Goal: Task Accomplishment & Management: Complete application form

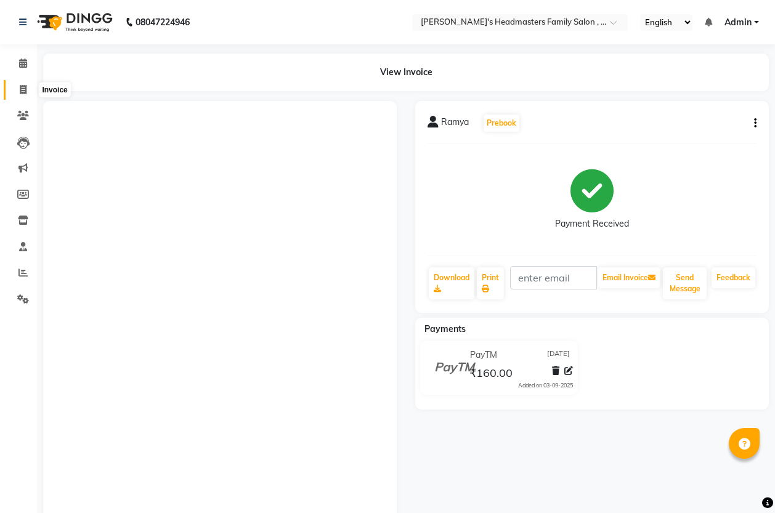
click at [22, 95] on span at bounding box center [23, 90] width 22 height 14
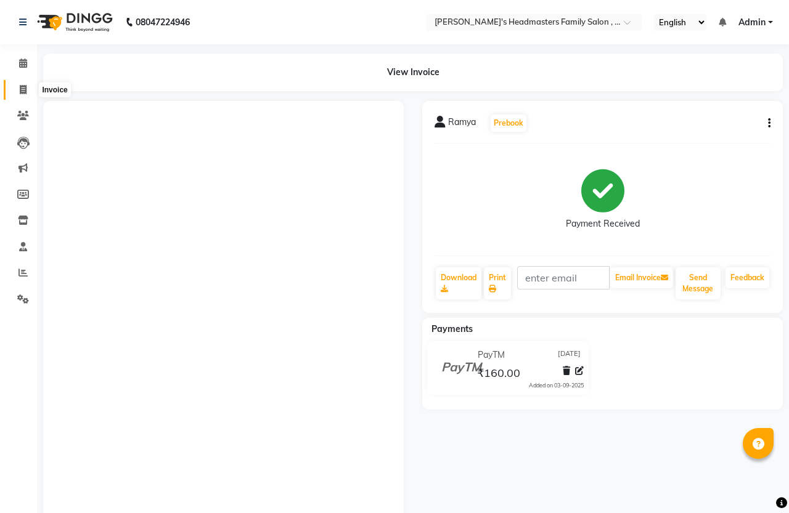
select select "service"
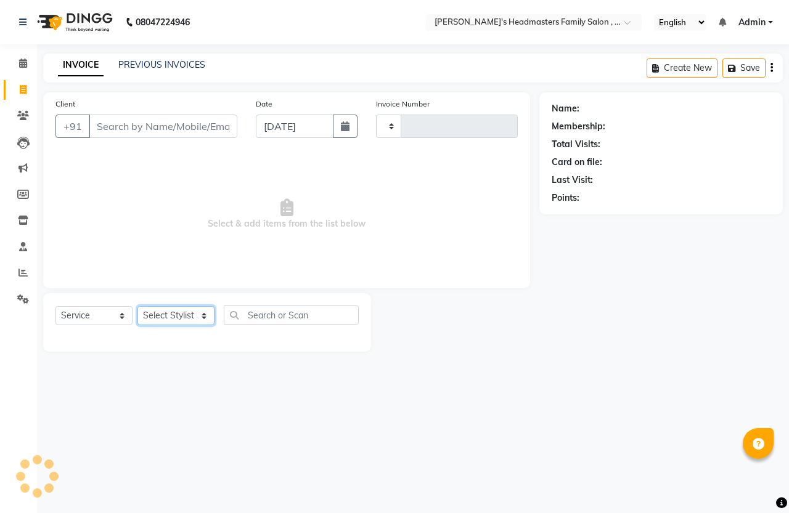
click at [173, 311] on select "Select Stylist" at bounding box center [175, 315] width 77 height 19
select select "7213"
type input "1315"
click at [182, 316] on select "Select Stylist" at bounding box center [175, 315] width 77 height 19
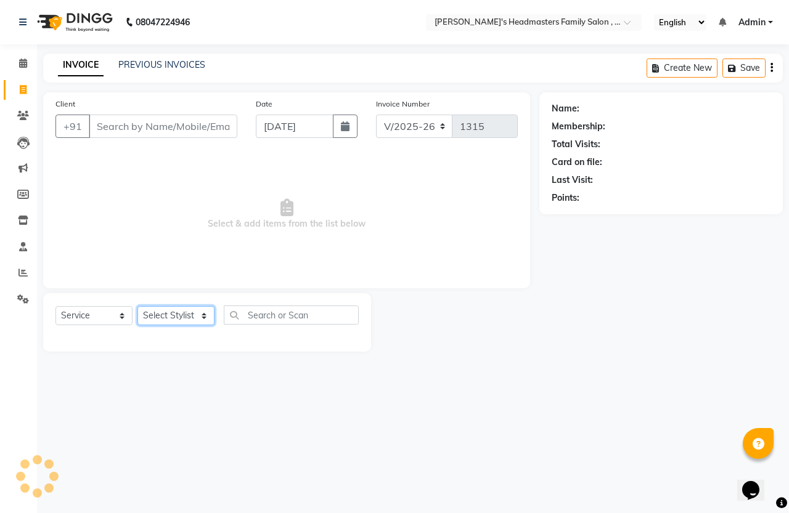
click at [182, 316] on select "Select Stylist" at bounding box center [175, 315] width 77 height 19
select select "61242"
click at [137, 306] on select "Select Stylist [PERSON_NAME] [PERSON_NAME]" at bounding box center [175, 315] width 77 height 19
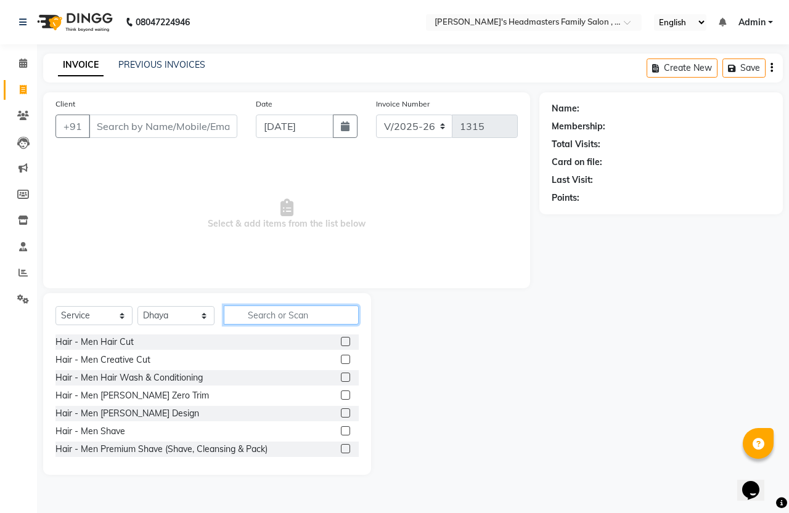
click at [269, 314] on input "text" at bounding box center [291, 315] width 135 height 19
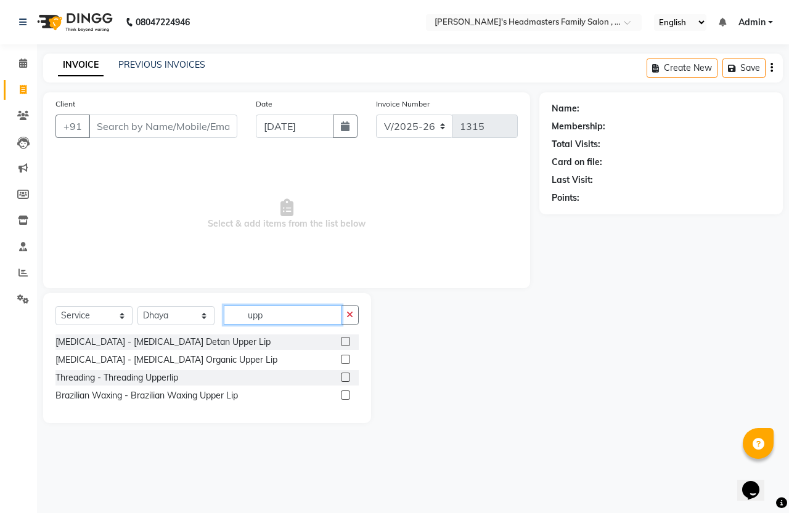
type input "upp"
click at [346, 395] on label at bounding box center [345, 395] width 9 height 9
click at [346, 395] on input "checkbox" at bounding box center [345, 396] width 8 height 8
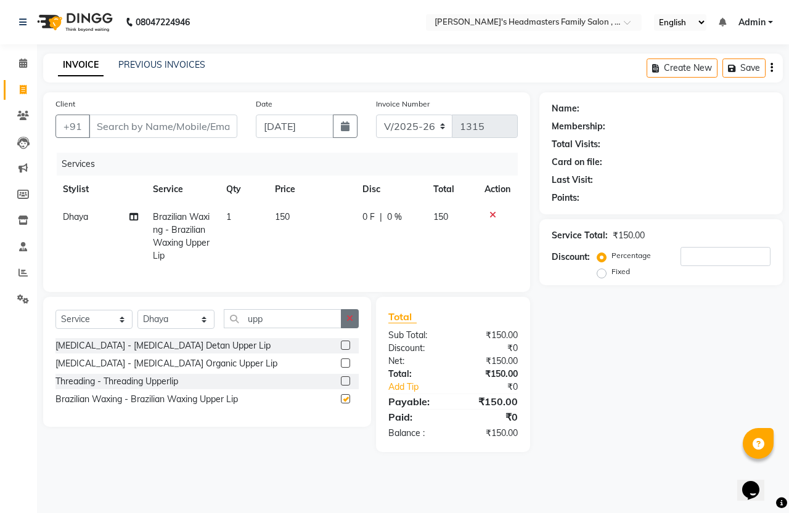
checkbox input "false"
click at [352, 323] on icon "button" at bounding box center [349, 318] width 7 height 9
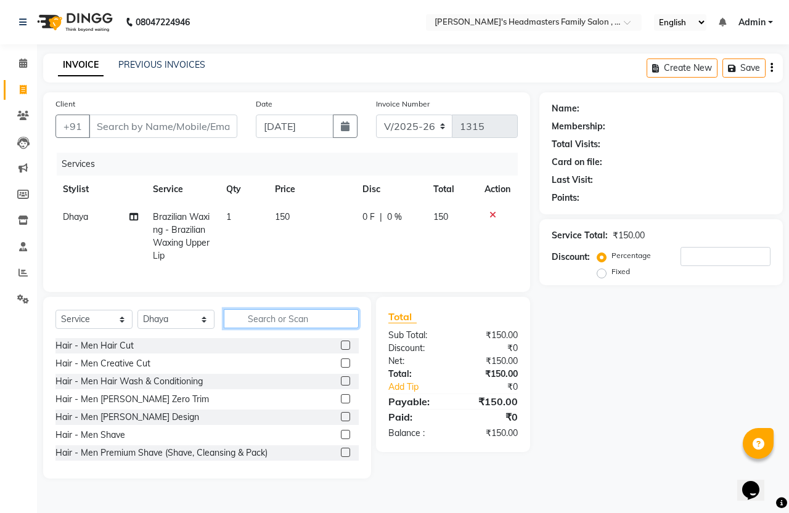
click at [311, 328] on input "text" at bounding box center [291, 318] width 135 height 19
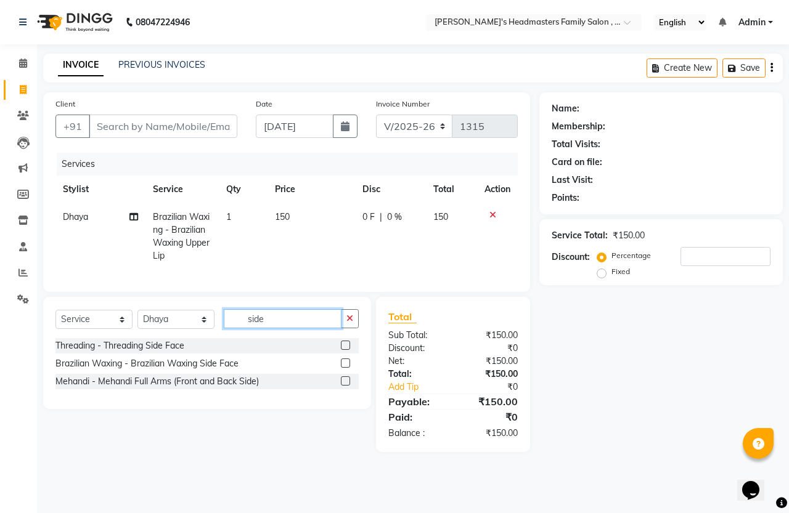
type input "side"
click at [343, 368] on label at bounding box center [345, 363] width 9 height 9
click at [343, 368] on input "checkbox" at bounding box center [345, 364] width 8 height 8
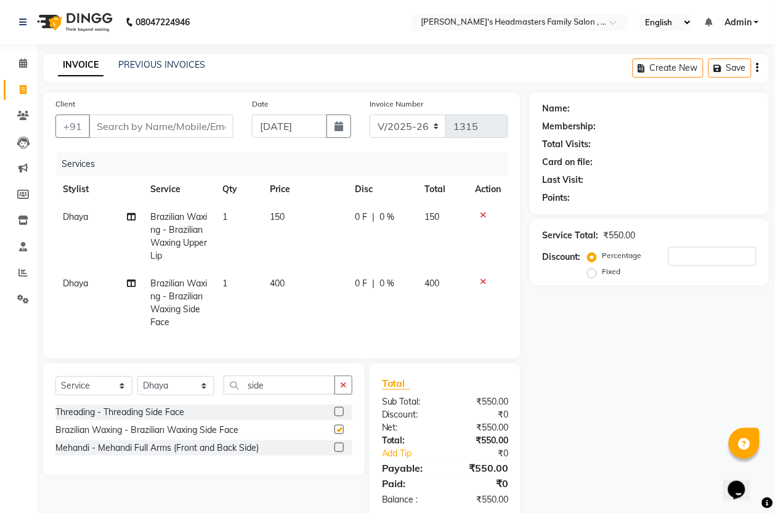
checkbox input "false"
click at [380, 293] on td "0 F | 0 %" at bounding box center [383, 303] width 70 height 67
select select "61242"
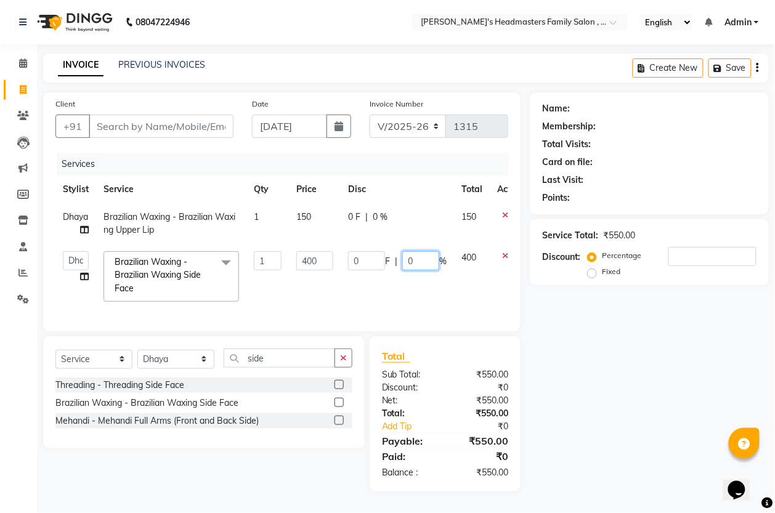
click at [415, 261] on input "0" at bounding box center [420, 260] width 37 height 19
type input "50"
click at [423, 294] on tr "[PERSON_NAME] [PERSON_NAME] Sri Brazilian Waxing - Brazilian Waxing Side Face x…" at bounding box center [292, 276] width 475 height 65
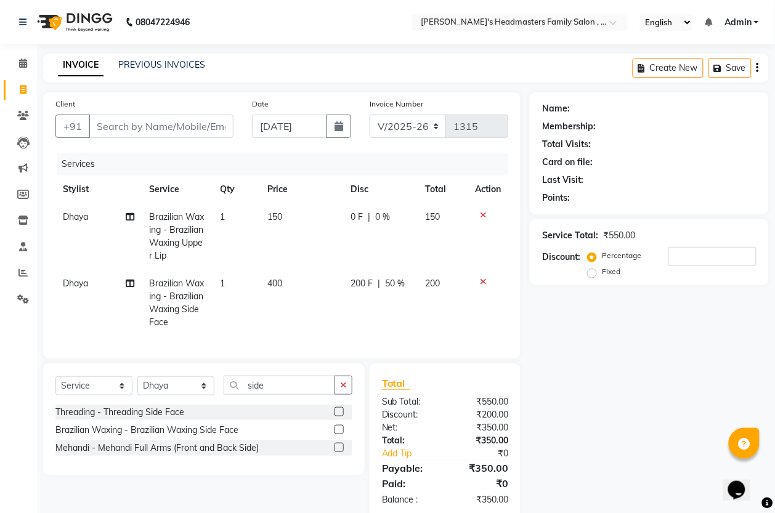
scroll to position [37, 0]
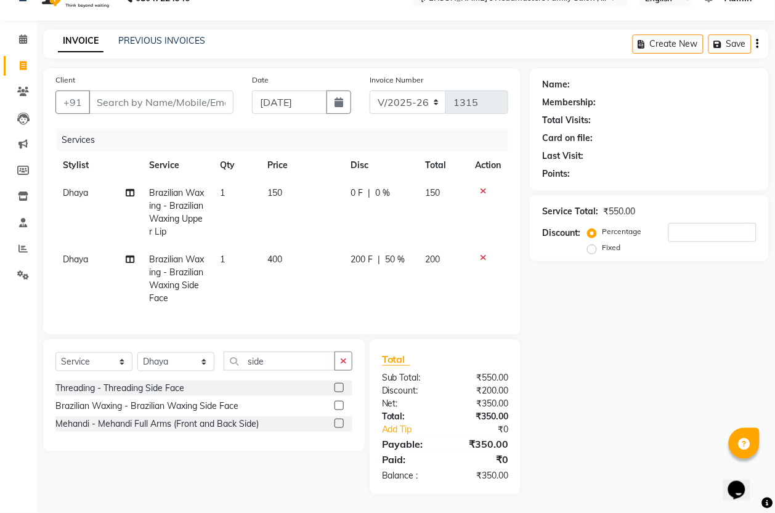
click at [348, 361] on button "button" at bounding box center [344, 361] width 18 height 19
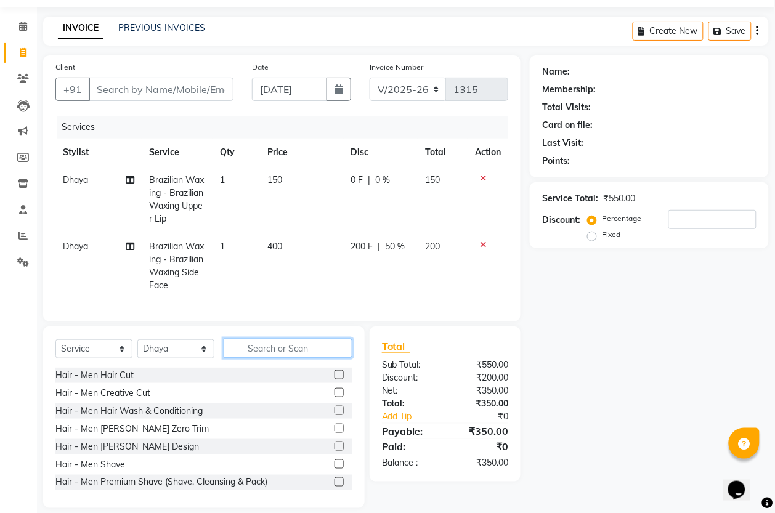
type input "v"
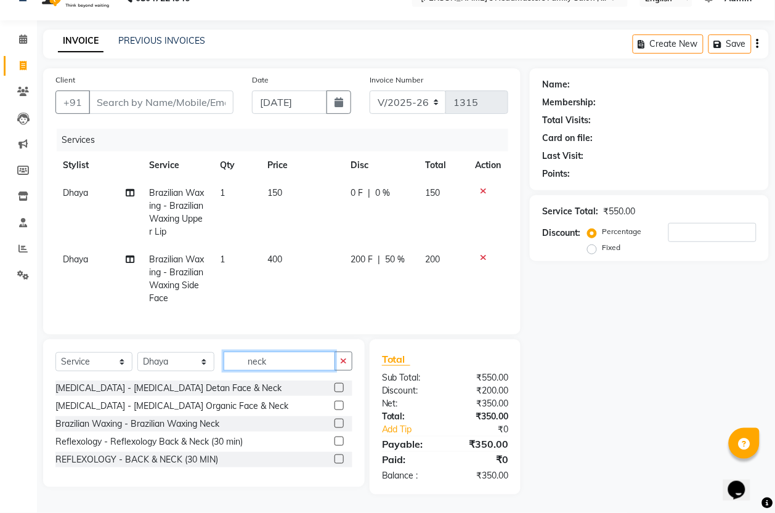
type input "neck"
click at [338, 422] on label at bounding box center [339, 423] width 9 height 9
click at [338, 422] on input "checkbox" at bounding box center [339, 424] width 8 height 8
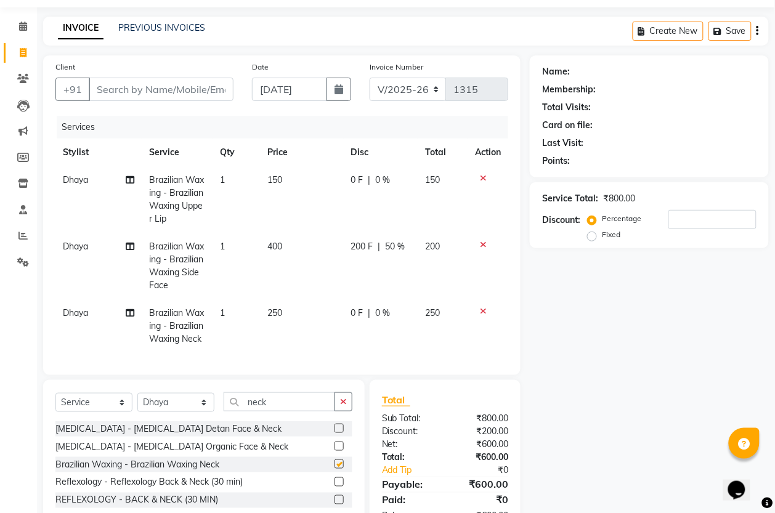
checkbox input "false"
click at [349, 412] on button "button" at bounding box center [344, 401] width 18 height 19
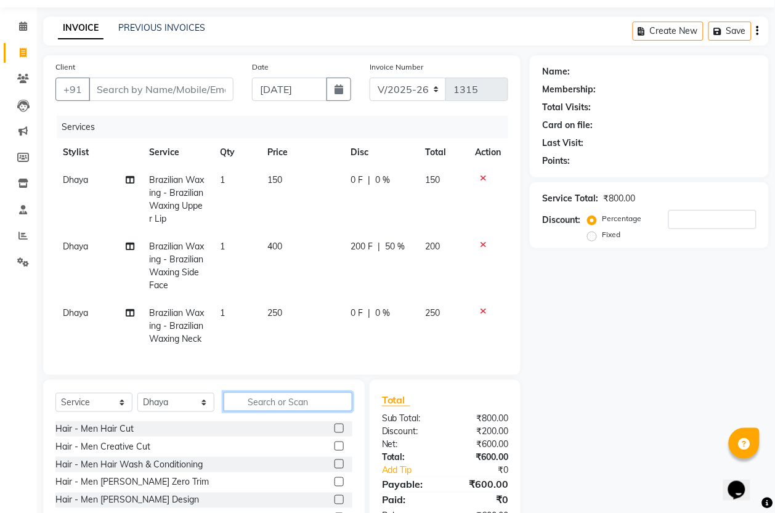
click at [322, 412] on input "text" at bounding box center [288, 401] width 129 height 19
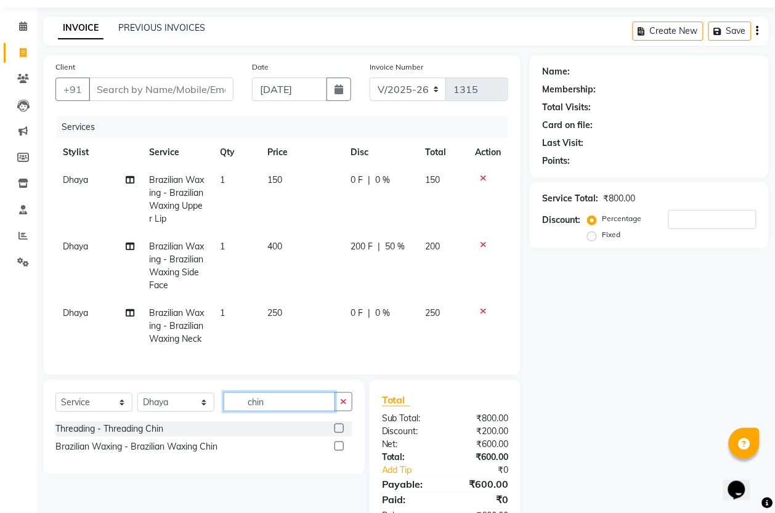
type input "chin"
click at [337, 451] on label at bounding box center [339, 446] width 9 height 9
click at [337, 451] on input "checkbox" at bounding box center [339, 447] width 8 height 8
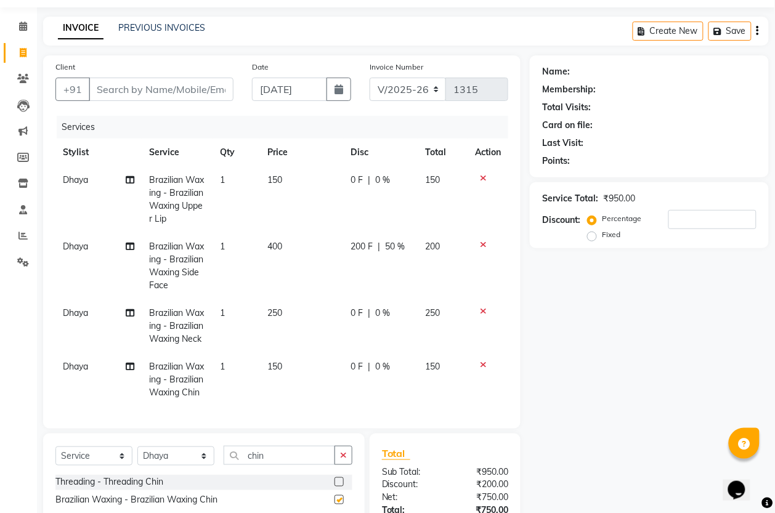
checkbox input "false"
click at [208, 92] on input "Client" at bounding box center [161, 89] width 145 height 23
type input "8"
type input "0"
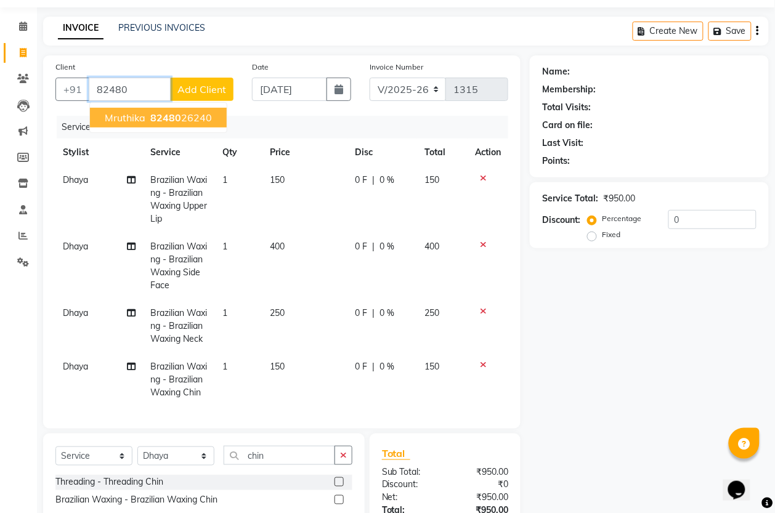
click at [206, 112] on ngb-highlight "82480 26240" at bounding box center [180, 118] width 64 height 12
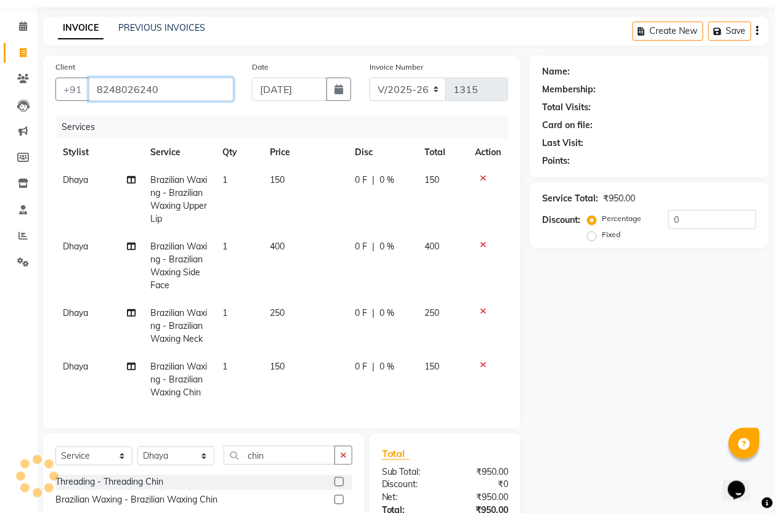
type input "8248026240"
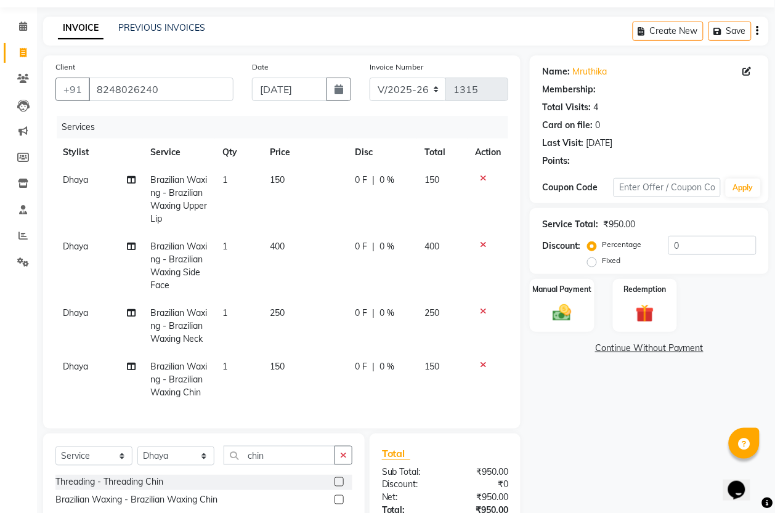
select select "1: Object"
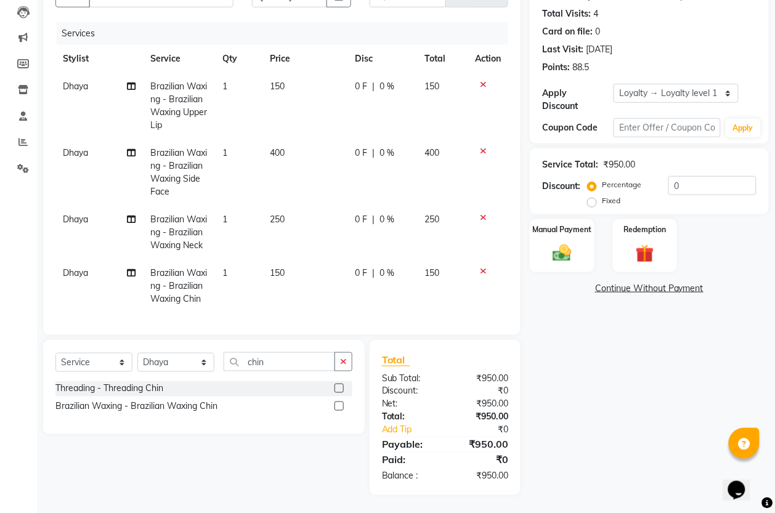
scroll to position [137, 0]
click at [343, 361] on icon "button" at bounding box center [343, 361] width 7 height 9
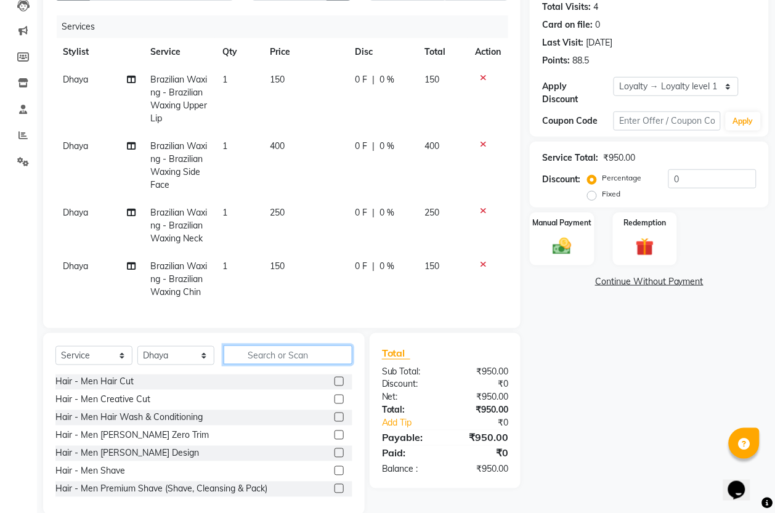
click at [282, 362] on input "text" at bounding box center [288, 355] width 129 height 19
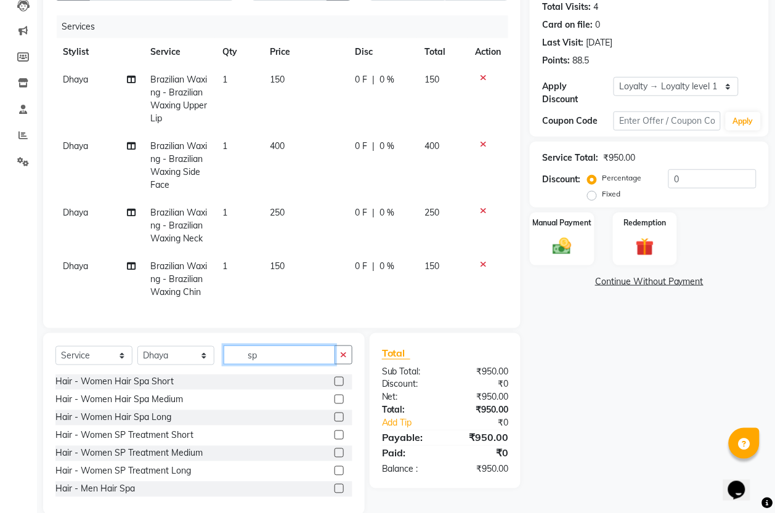
type input "sp"
click at [335, 476] on label at bounding box center [339, 470] width 9 height 9
click at [335, 476] on input "checkbox" at bounding box center [339, 472] width 8 height 8
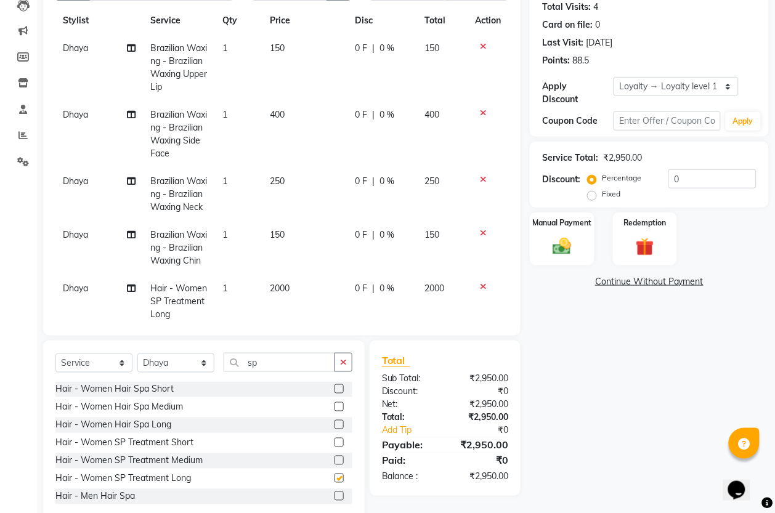
checkbox input "false"
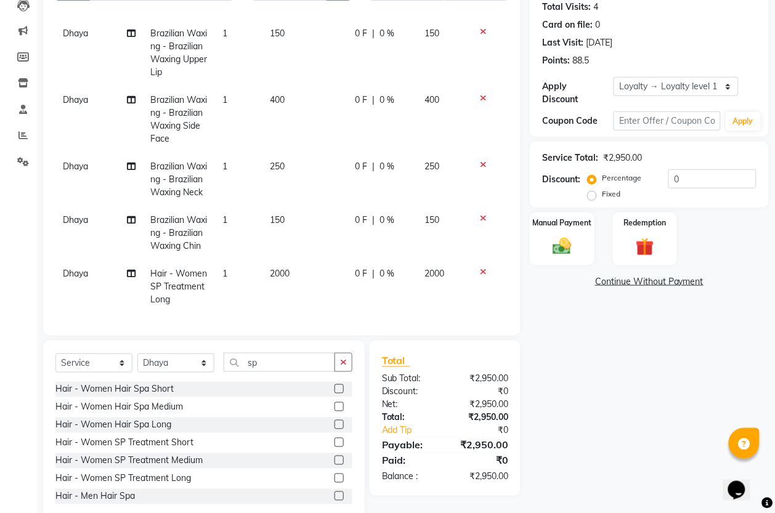
click at [317, 260] on td "2000" at bounding box center [304, 287] width 85 height 54
select select "61242"
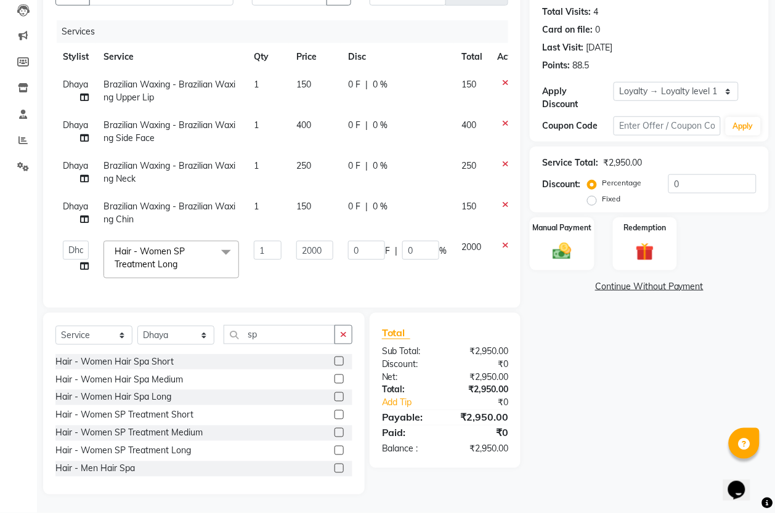
scroll to position [0, 0]
click at [313, 245] on input "2000" at bounding box center [314, 250] width 37 height 19
type input "2500"
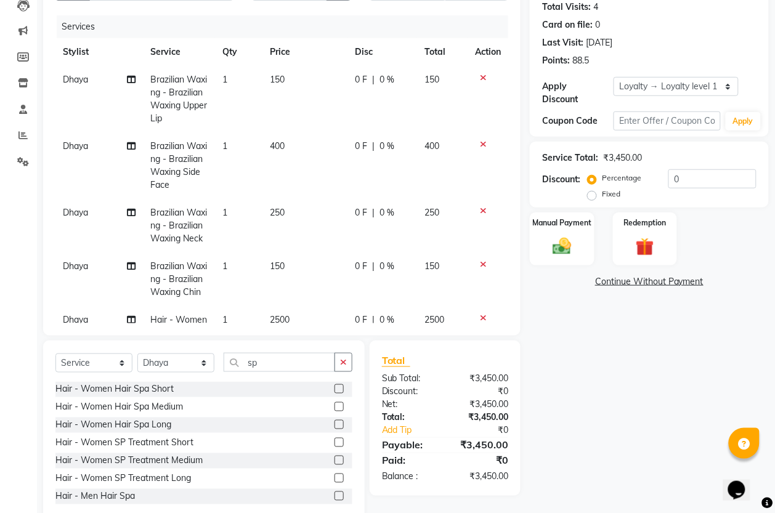
click at [368, 277] on tbody "Dhaya Brazilian Waxing - Brazilian Waxing Upper Lip 1 150 0 F | 0 % 150 Dhaya B…" at bounding box center [281, 213] width 453 height 294
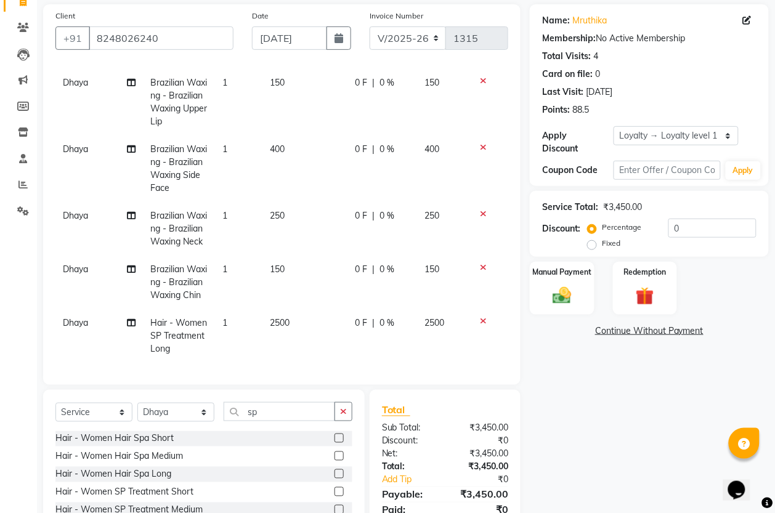
scroll to position [87, 0]
click at [480, 264] on icon at bounding box center [483, 268] width 7 height 9
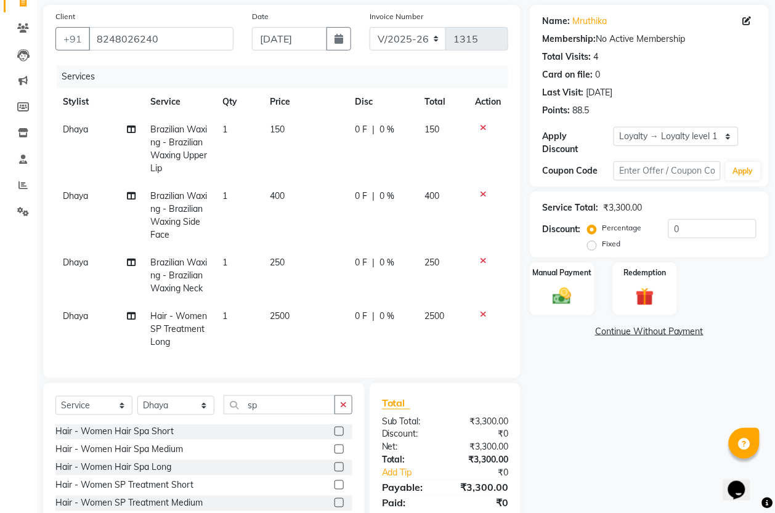
scroll to position [18, 0]
click at [480, 190] on icon at bounding box center [483, 194] width 7 height 9
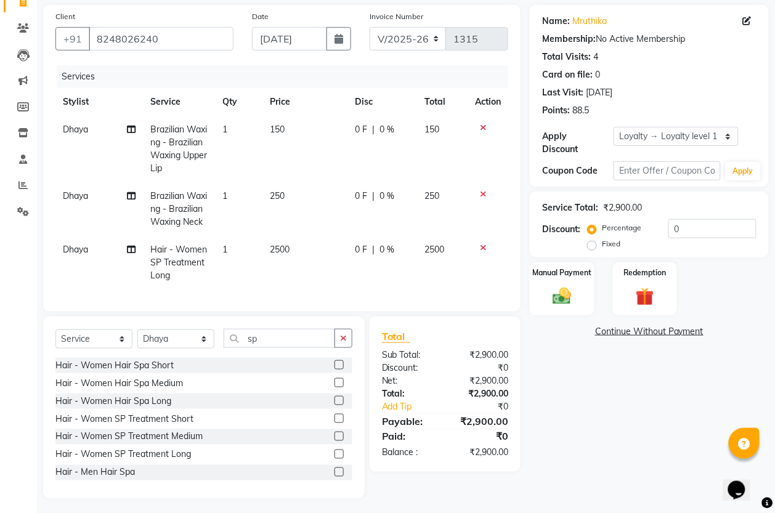
click at [478, 128] on div at bounding box center [488, 127] width 26 height 9
click at [482, 127] on icon at bounding box center [483, 127] width 7 height 9
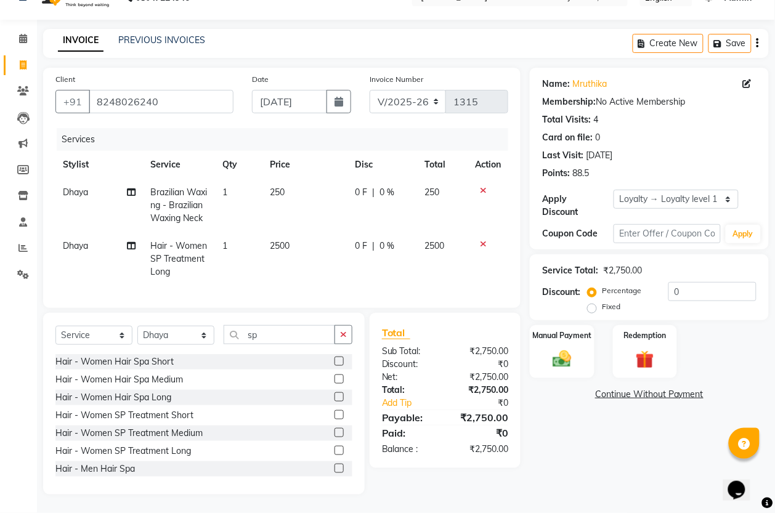
click at [484, 186] on icon at bounding box center [483, 190] width 7 height 9
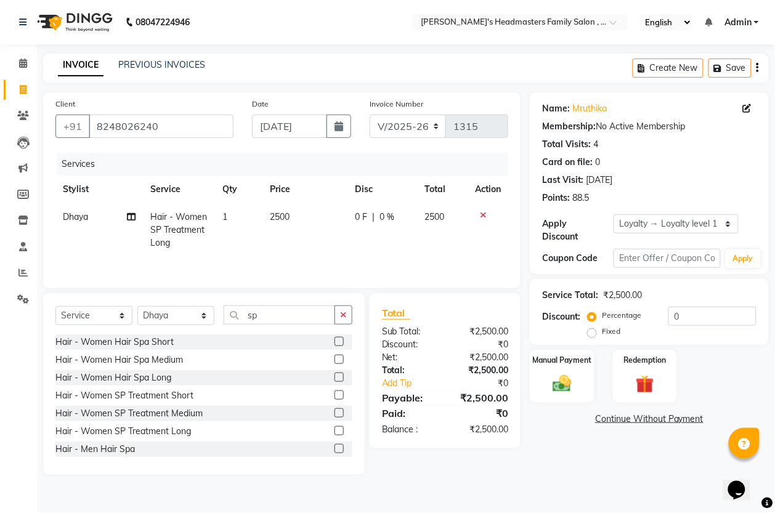
scroll to position [0, 0]
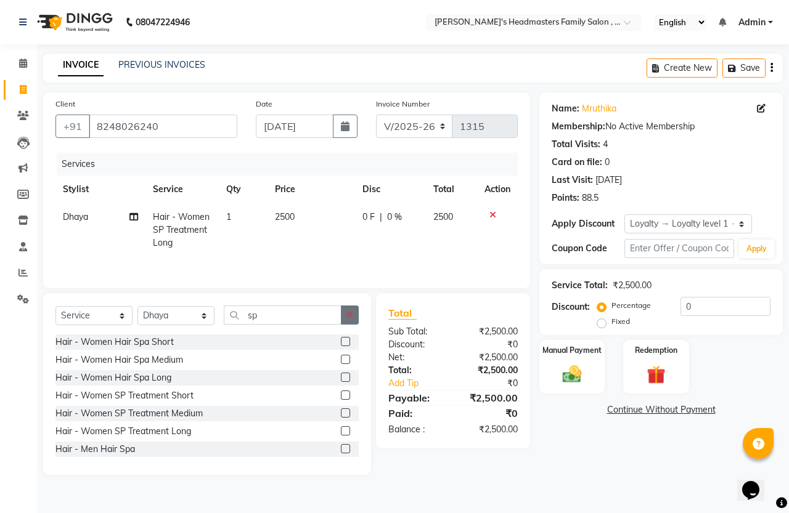
click at [348, 309] on button "button" at bounding box center [350, 315] width 18 height 19
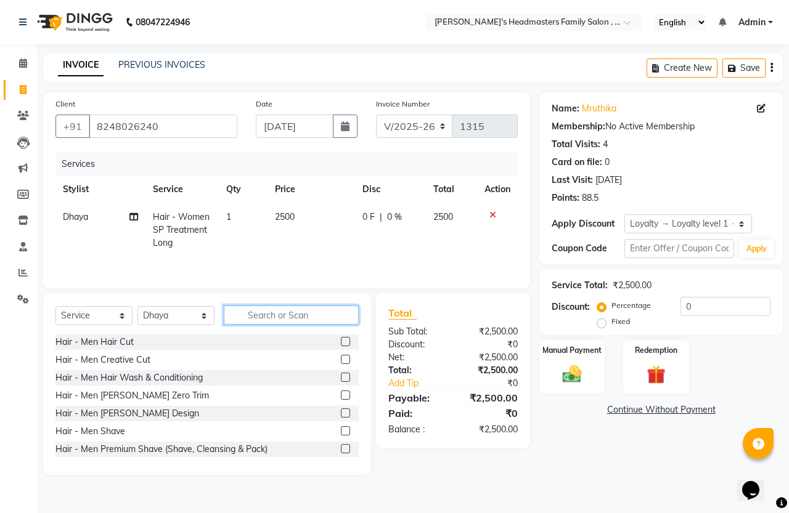
click at [296, 319] on input "text" at bounding box center [291, 315] width 135 height 19
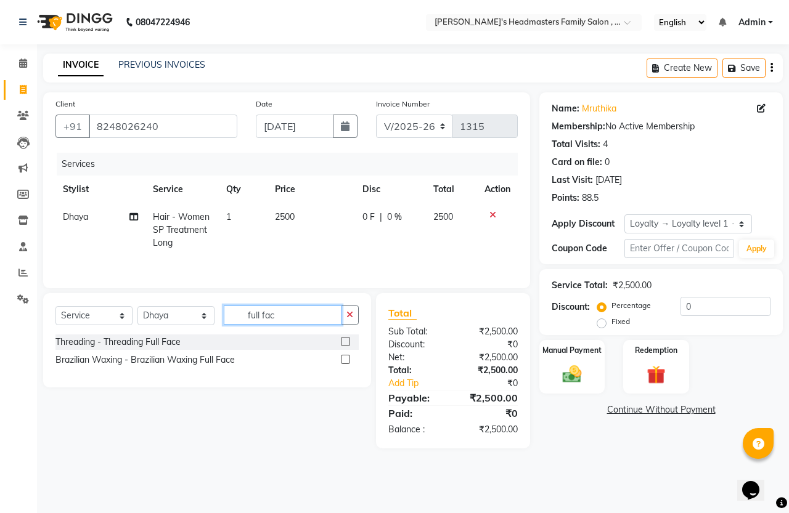
type input "full fac"
click at [343, 362] on label at bounding box center [345, 359] width 9 height 9
click at [343, 362] on input "checkbox" at bounding box center [345, 360] width 8 height 8
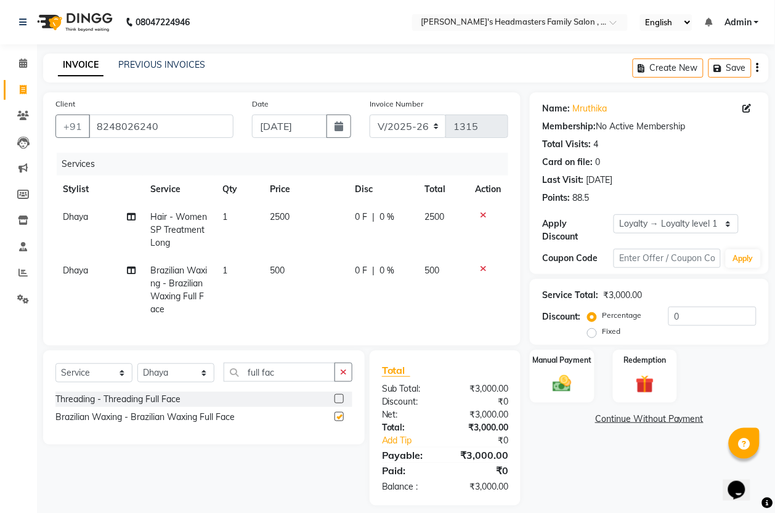
checkbox input "false"
click at [339, 381] on button "button" at bounding box center [344, 372] width 18 height 19
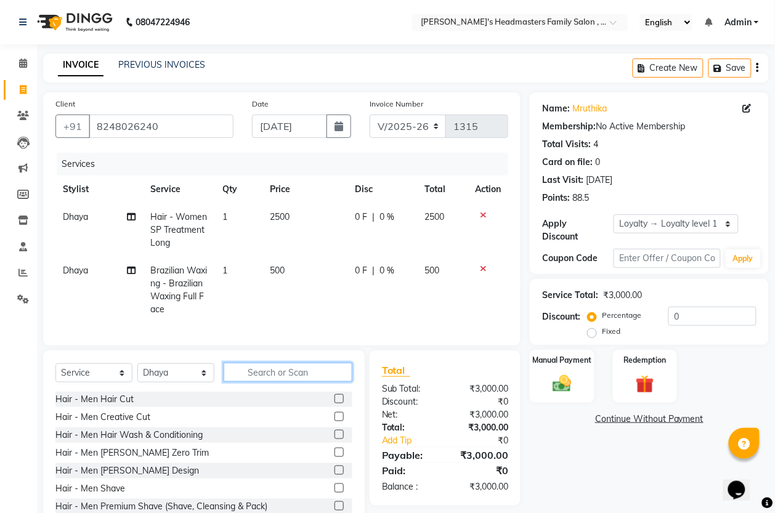
click at [327, 382] on input "text" at bounding box center [288, 372] width 129 height 19
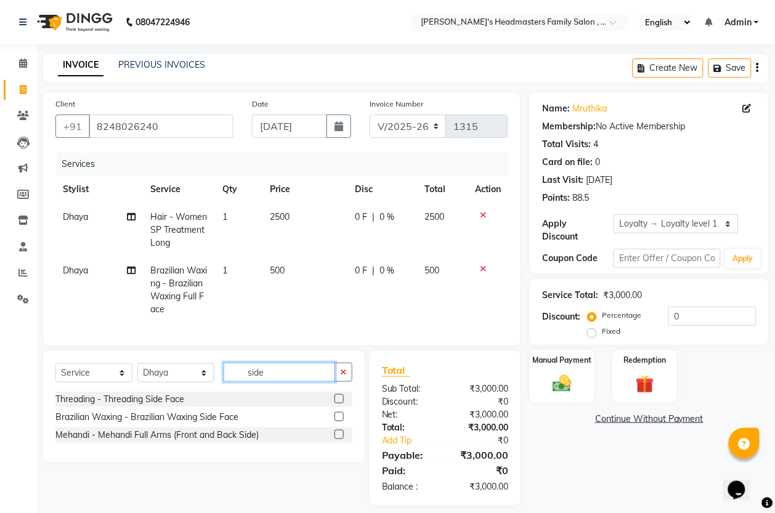
type input "side"
click at [339, 421] on label at bounding box center [339, 416] width 9 height 9
click at [339, 421] on input "checkbox" at bounding box center [339, 417] width 8 height 8
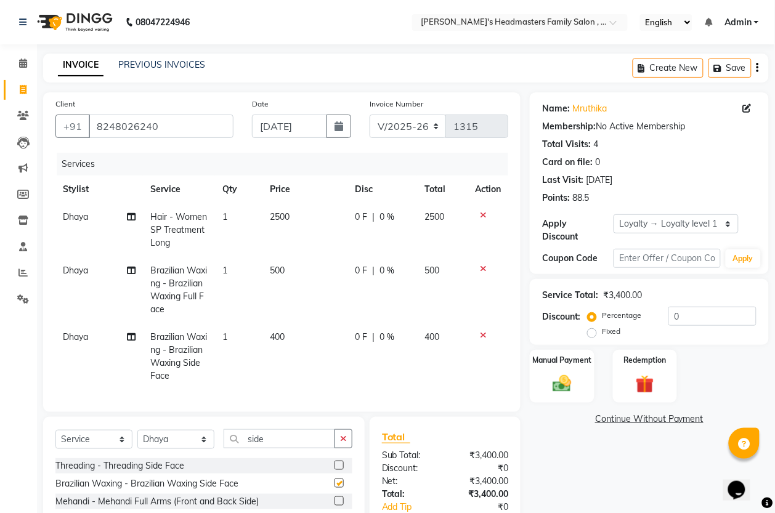
checkbox input "false"
click at [376, 339] on div "0 F | 0 %" at bounding box center [382, 337] width 55 height 13
click at [376, 339] on td "0 F | 0 %" at bounding box center [383, 356] width 70 height 67
select select "61242"
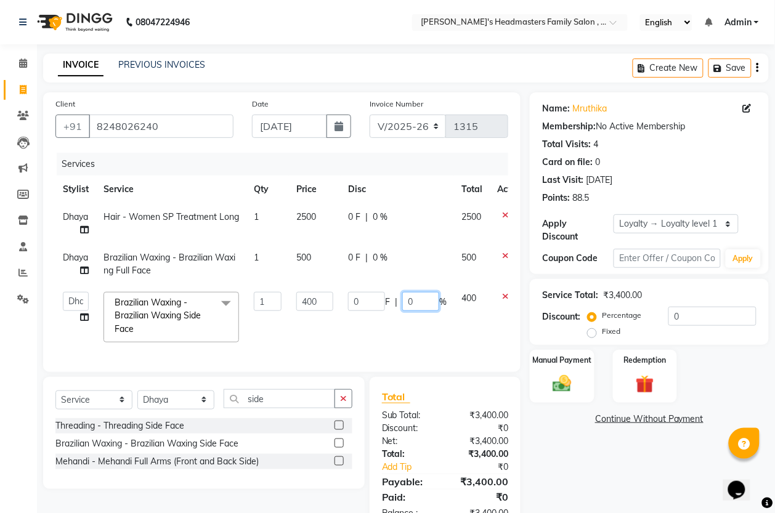
click at [410, 299] on input "0" at bounding box center [420, 301] width 37 height 19
type input "50"
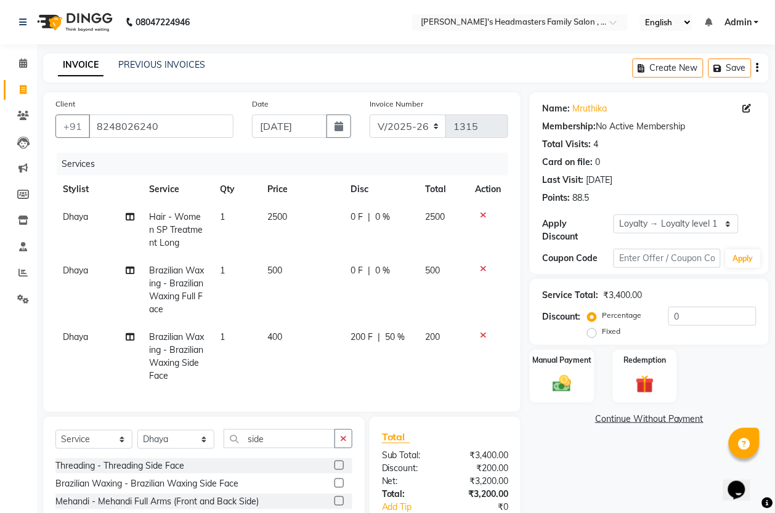
click at [445, 335] on tr "Dhaya Brazilian Waxing - Brazilian Waxing Side Face 1 400 200 F | 50 % 200" at bounding box center [281, 356] width 453 height 67
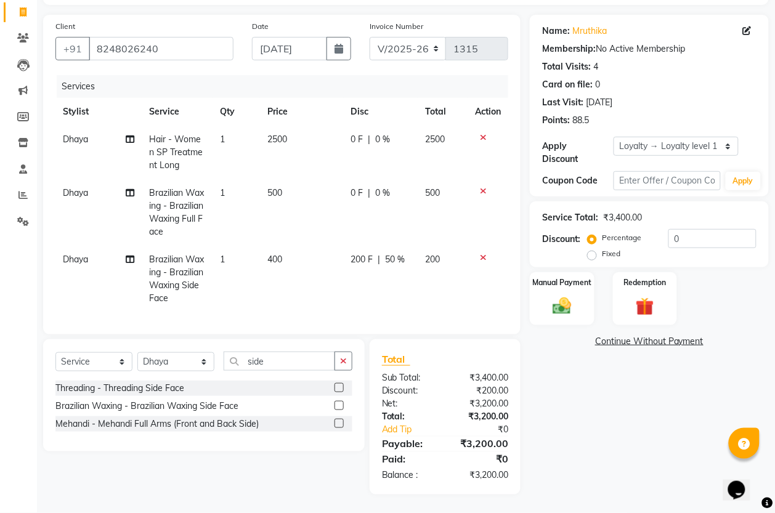
scroll to position [90, 0]
click at [558, 302] on img at bounding box center [561, 306] width 31 height 22
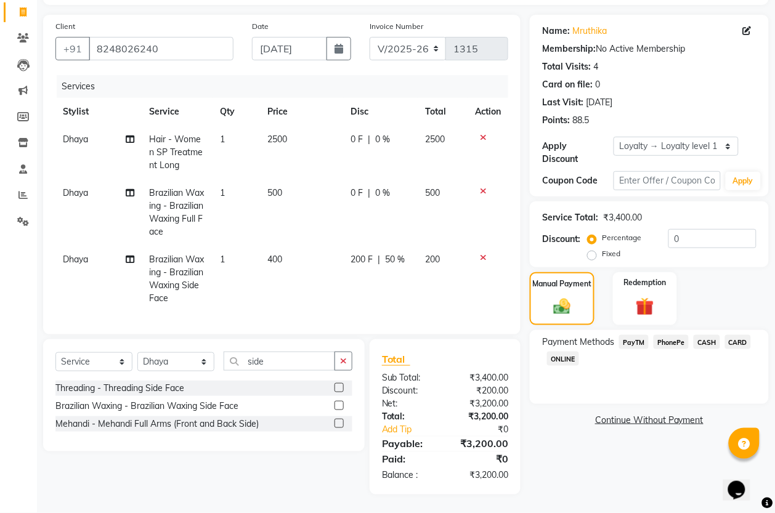
click at [659, 335] on span "PhonePe" at bounding box center [671, 342] width 35 height 14
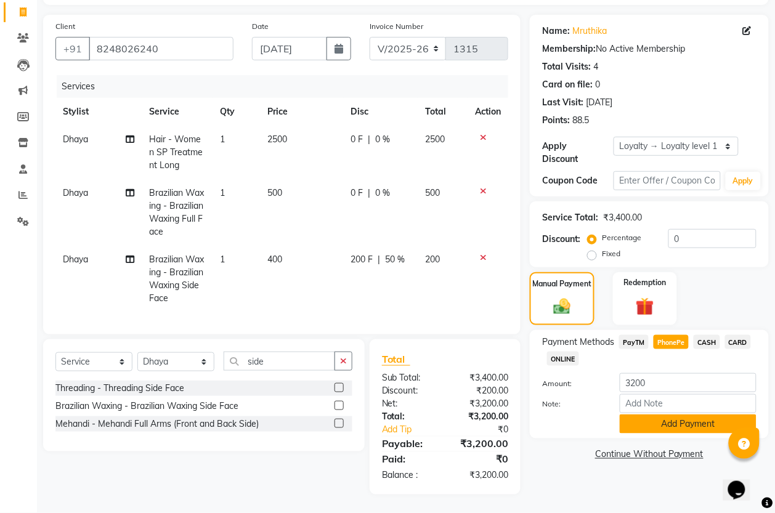
click at [667, 415] on button "Add Payment" at bounding box center [688, 424] width 137 height 19
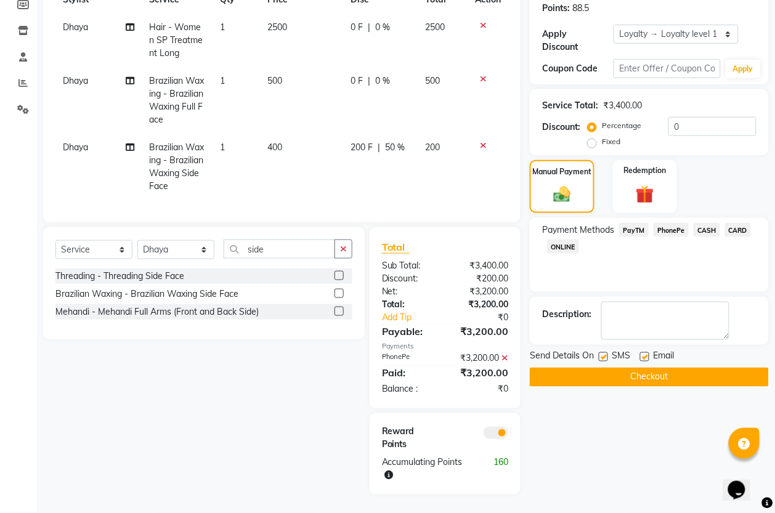
scroll to position [201, 0]
click at [643, 368] on button "Checkout" at bounding box center [649, 377] width 239 height 19
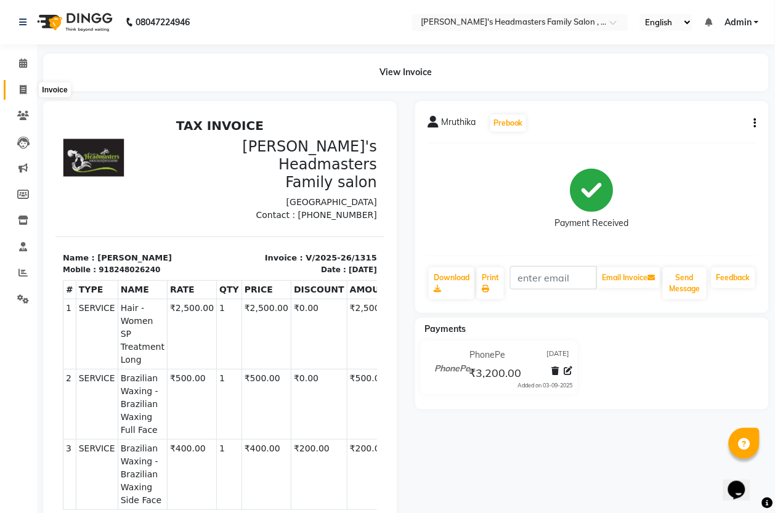
click at [26, 91] on icon at bounding box center [23, 89] width 7 height 9
select select "service"
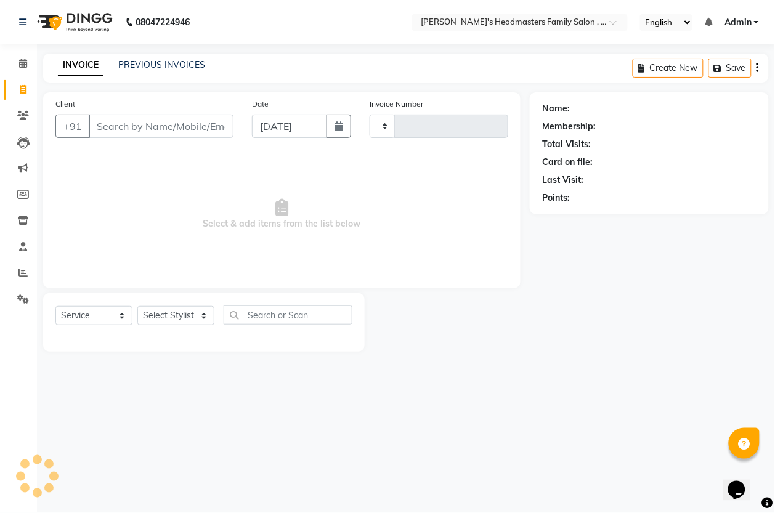
click at [197, 130] on input "Client" at bounding box center [161, 126] width 145 height 23
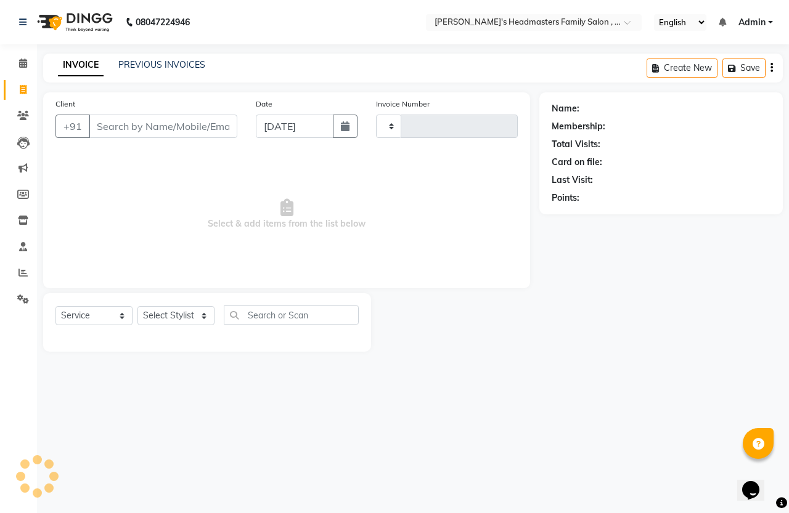
type input "1316"
select select "7213"
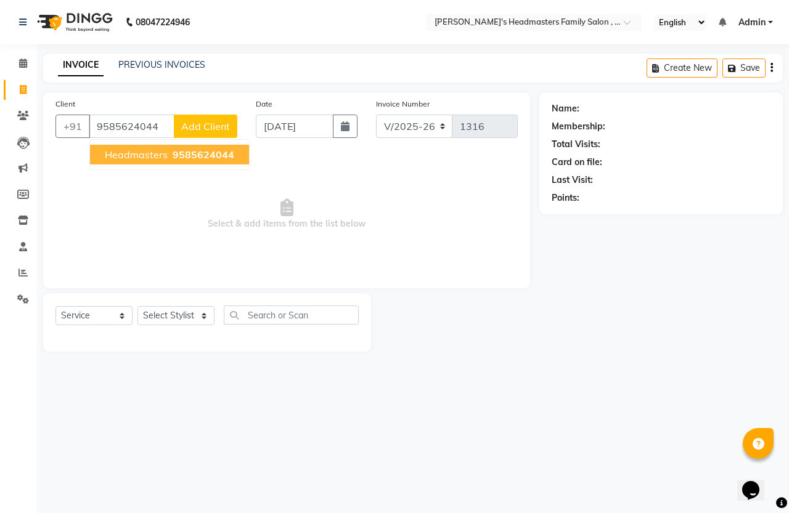
type input "9585624044"
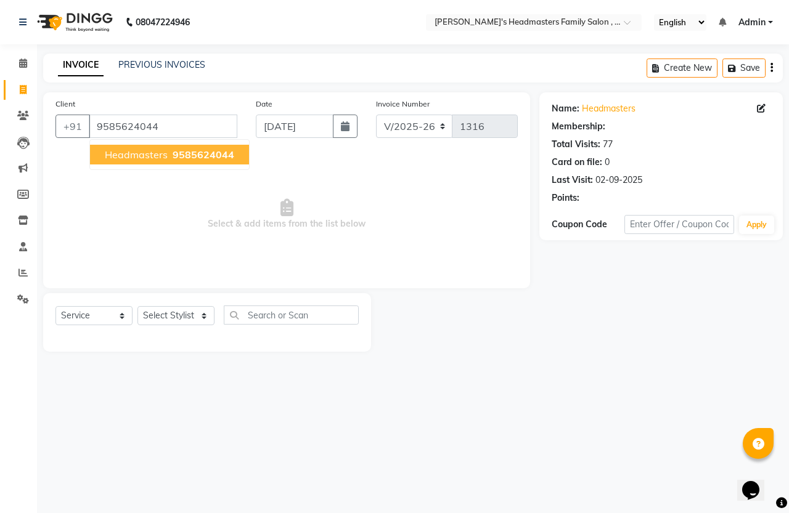
select select "1: Object"
click at [211, 159] on span "9585624044" at bounding box center [204, 154] width 62 height 12
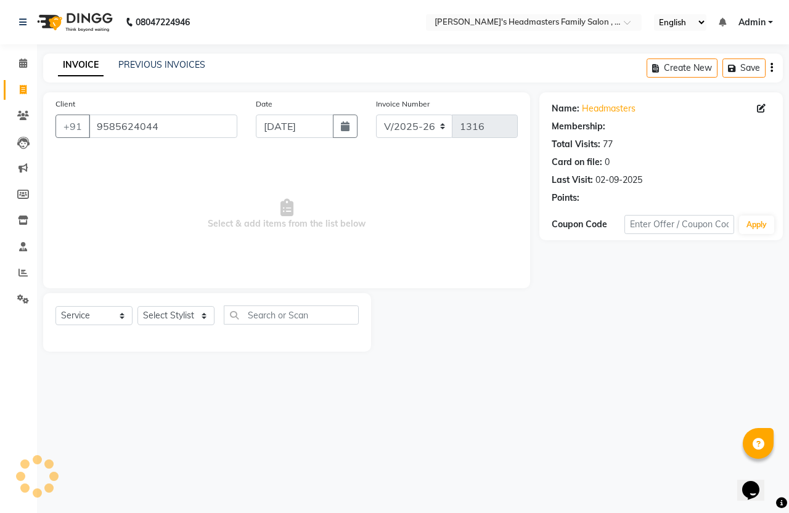
select select "1: Object"
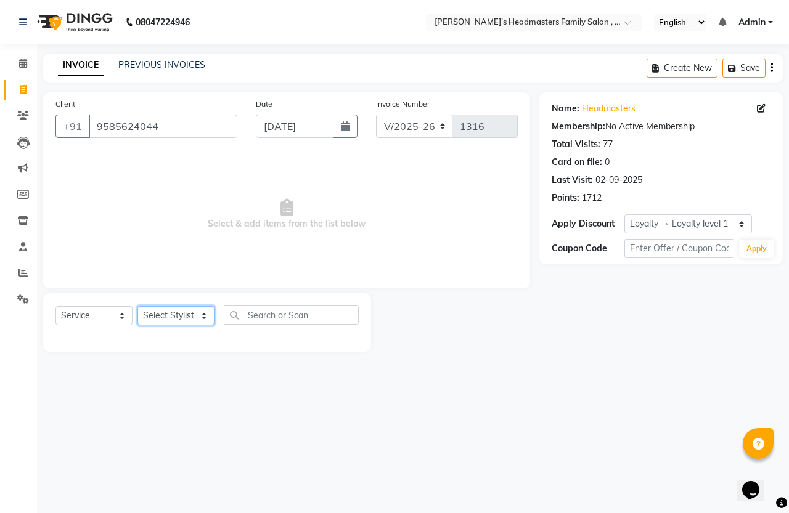
click at [179, 316] on select "Select Stylist [PERSON_NAME] [PERSON_NAME]" at bounding box center [175, 315] width 77 height 19
select select "61185"
click at [137, 306] on select "Select Stylist [PERSON_NAME] [PERSON_NAME]" at bounding box center [175, 315] width 77 height 19
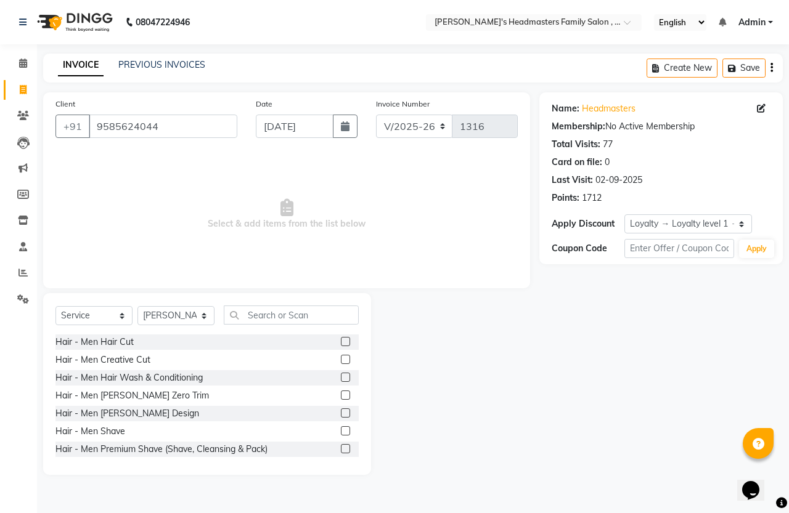
click at [341, 343] on label at bounding box center [345, 341] width 9 height 9
click at [341, 343] on input "checkbox" at bounding box center [345, 342] width 8 height 8
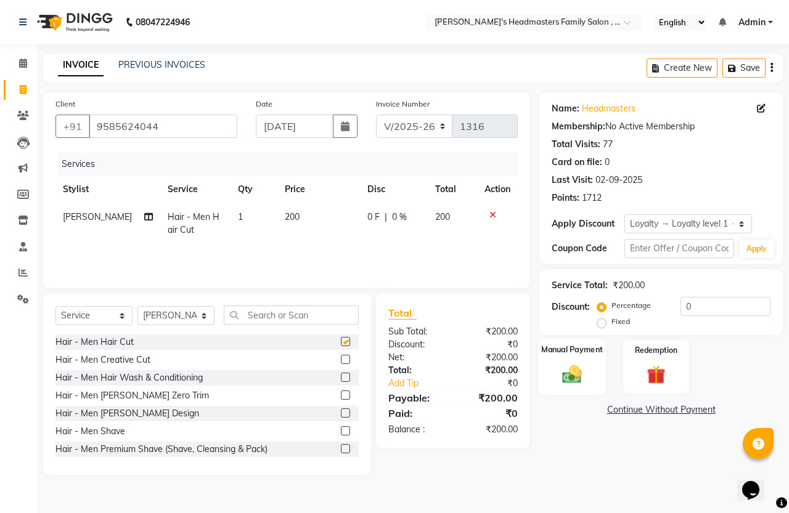
checkbox input "false"
click at [567, 368] on div "Manual Payment" at bounding box center [572, 367] width 68 height 57
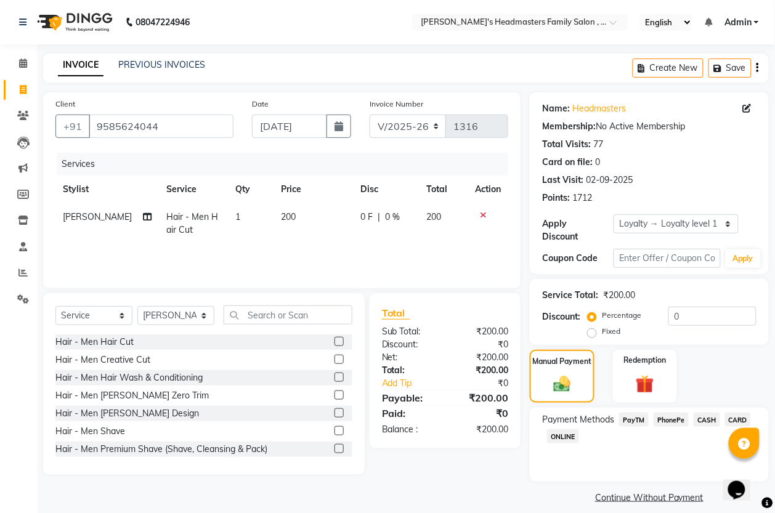
click at [664, 420] on span "PhonePe" at bounding box center [671, 420] width 35 height 14
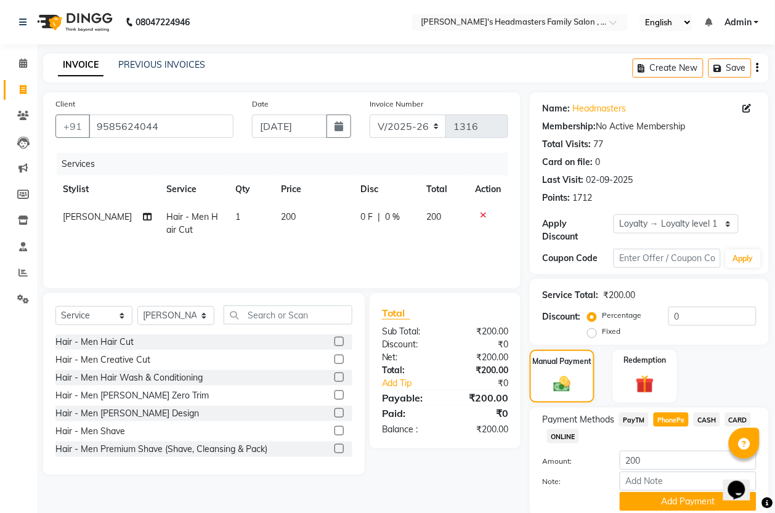
scroll to position [46, 0]
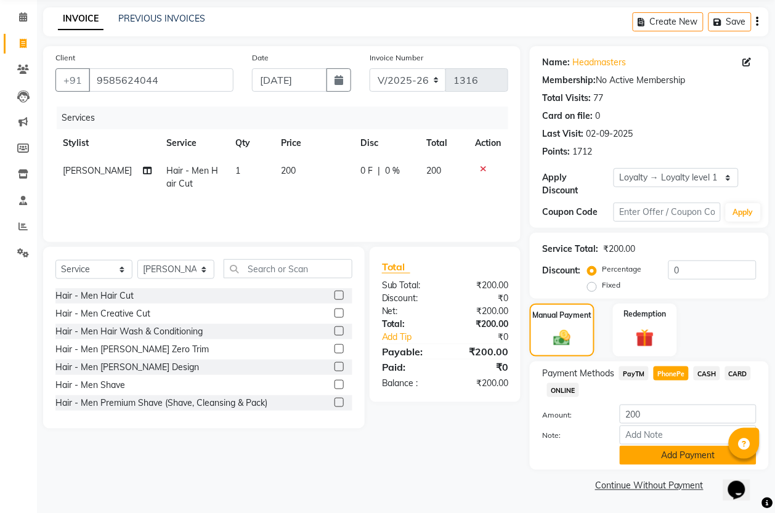
click at [675, 459] on button "Add Payment" at bounding box center [688, 455] width 137 height 19
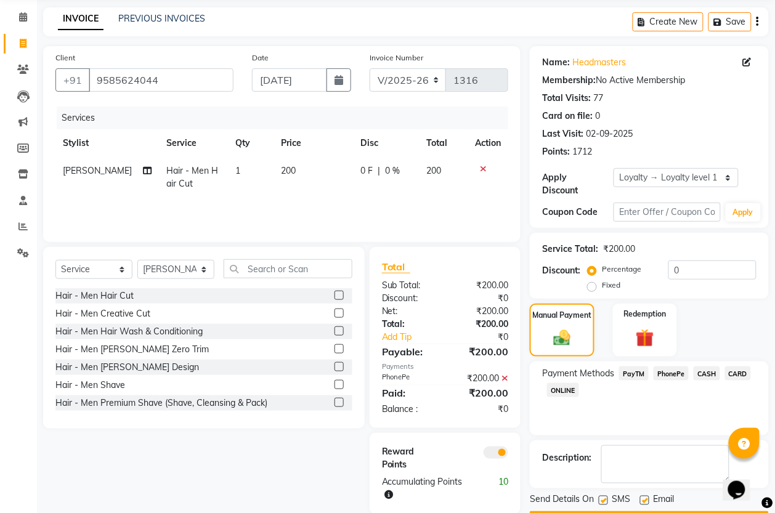
scroll to position [82, 0]
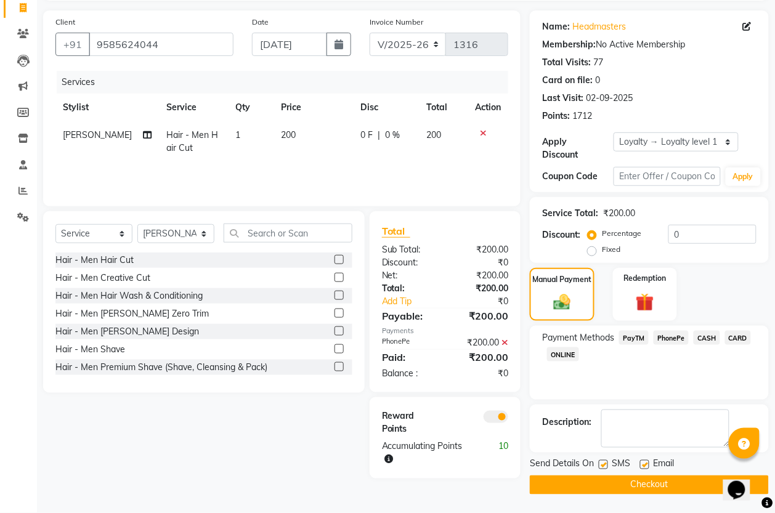
click at [668, 479] on button "Checkout" at bounding box center [649, 485] width 239 height 19
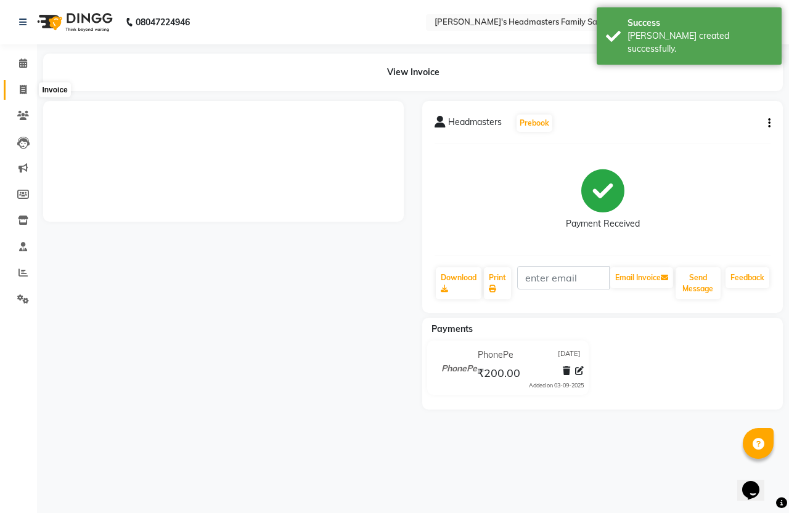
click at [22, 85] on icon at bounding box center [23, 89] width 7 height 9
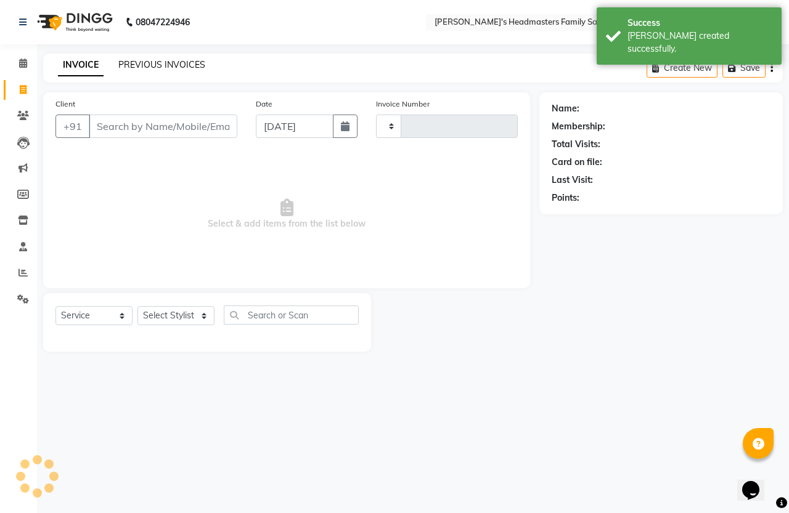
click at [188, 63] on link "PREVIOUS INVOICES" at bounding box center [161, 64] width 87 height 11
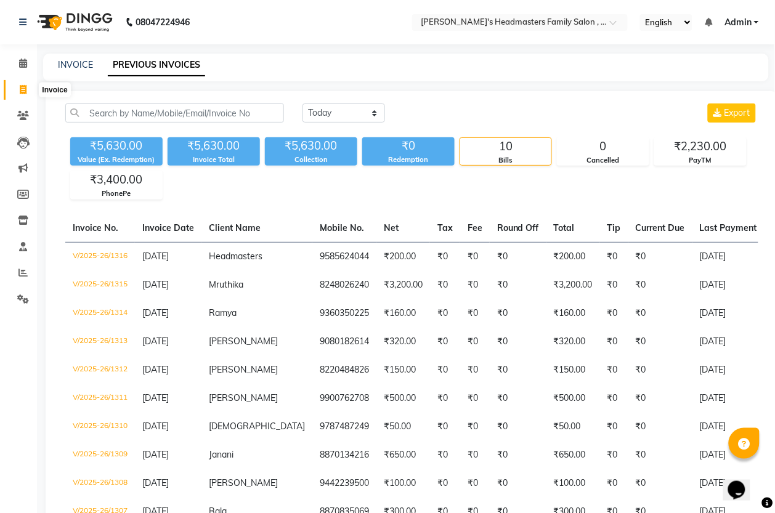
click at [25, 90] on icon at bounding box center [23, 89] width 7 height 9
select select "service"
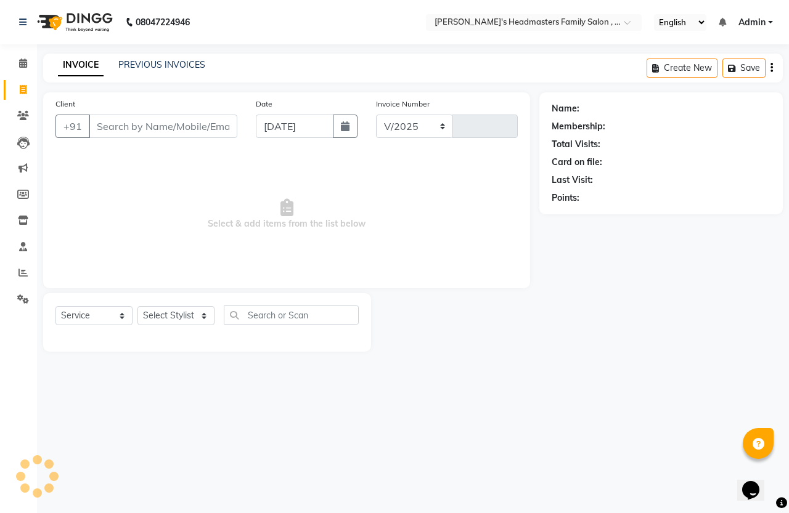
select select "7213"
type input "1317"
click at [179, 68] on link "PREVIOUS INVOICES" at bounding box center [161, 64] width 87 height 11
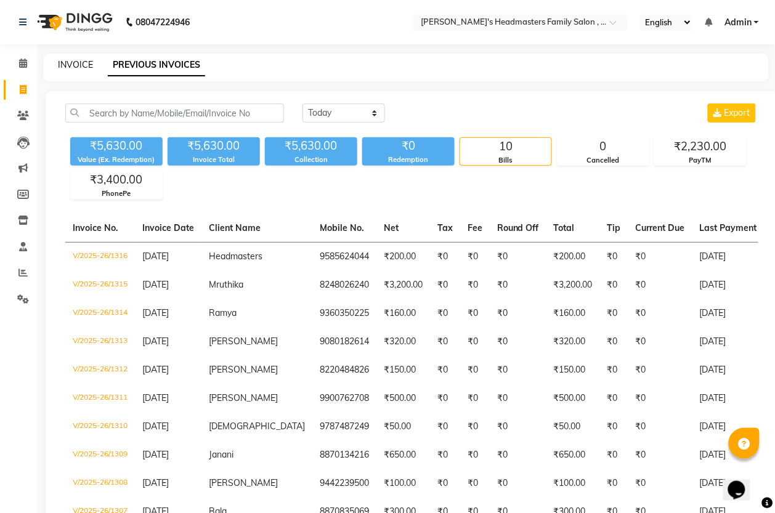
click at [83, 63] on link "INVOICE" at bounding box center [75, 64] width 35 height 11
select select "service"
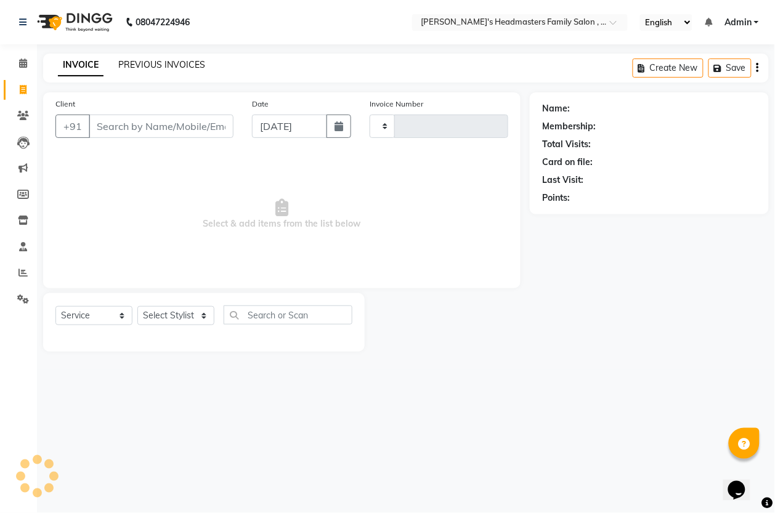
type input "1317"
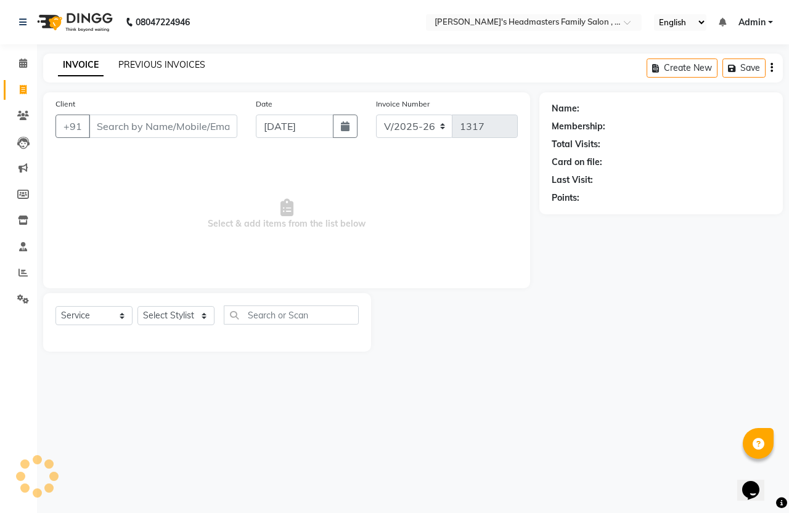
click at [156, 63] on link "PREVIOUS INVOICES" at bounding box center [161, 64] width 87 height 11
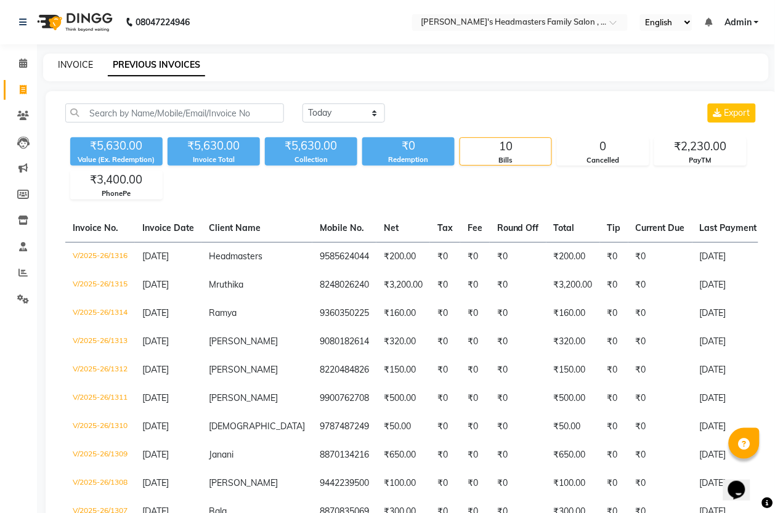
click at [74, 69] on link "INVOICE" at bounding box center [75, 64] width 35 height 11
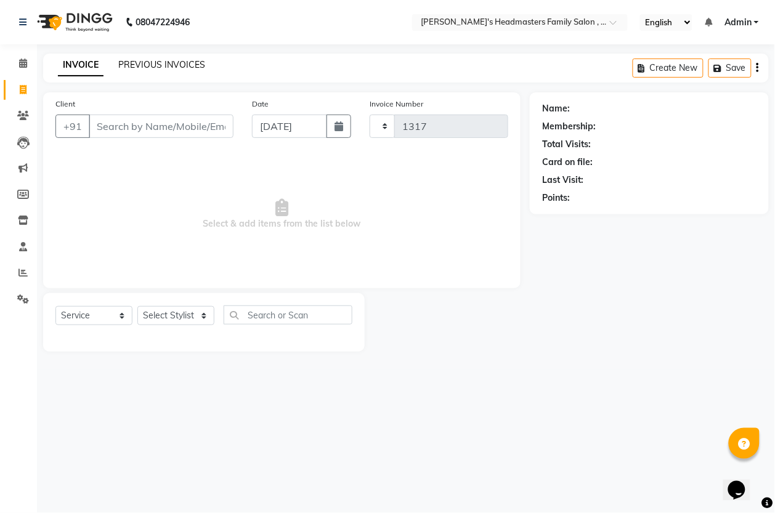
click at [139, 62] on link "PREVIOUS INVOICES" at bounding box center [161, 64] width 87 height 11
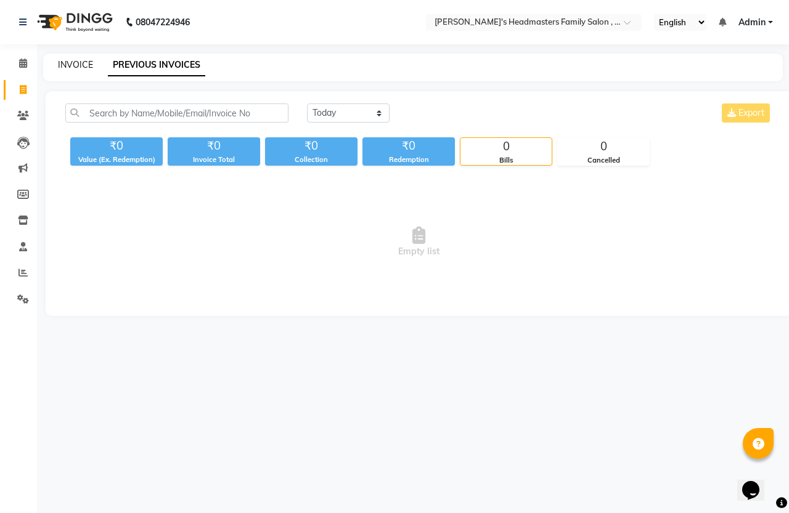
click at [79, 65] on link "INVOICE" at bounding box center [75, 64] width 35 height 11
select select "service"
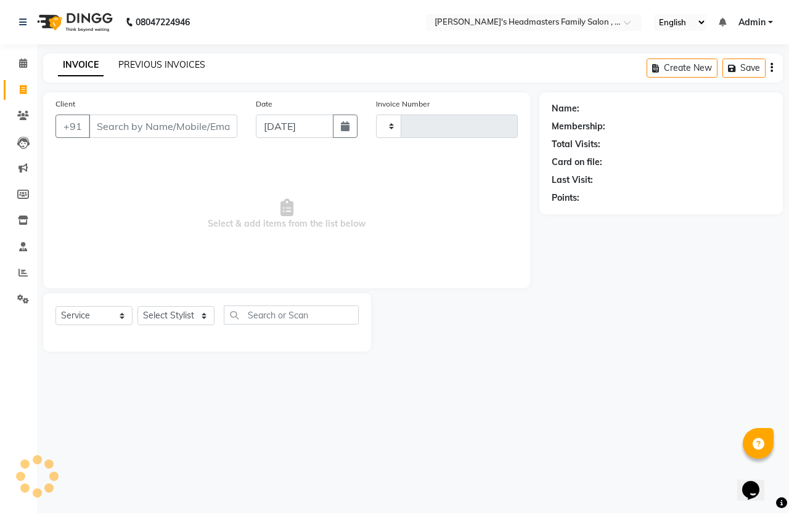
click at [131, 63] on link "PREVIOUS INVOICES" at bounding box center [161, 64] width 87 height 11
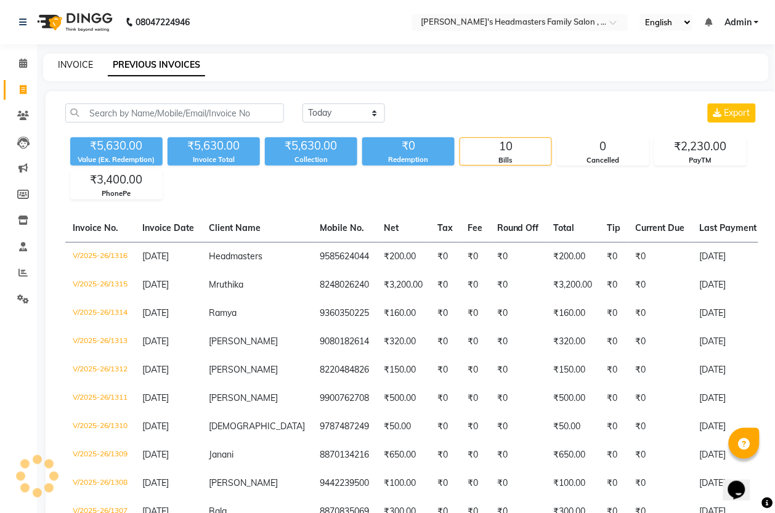
click at [89, 62] on link "INVOICE" at bounding box center [75, 64] width 35 height 11
select select "service"
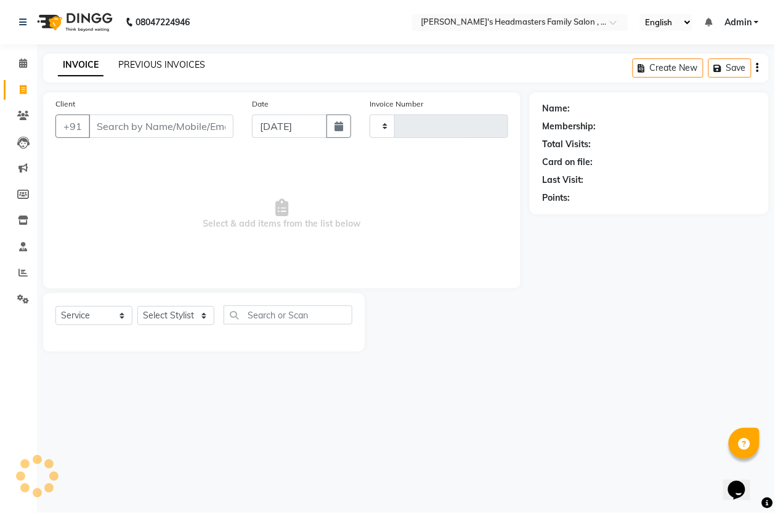
type input "1317"
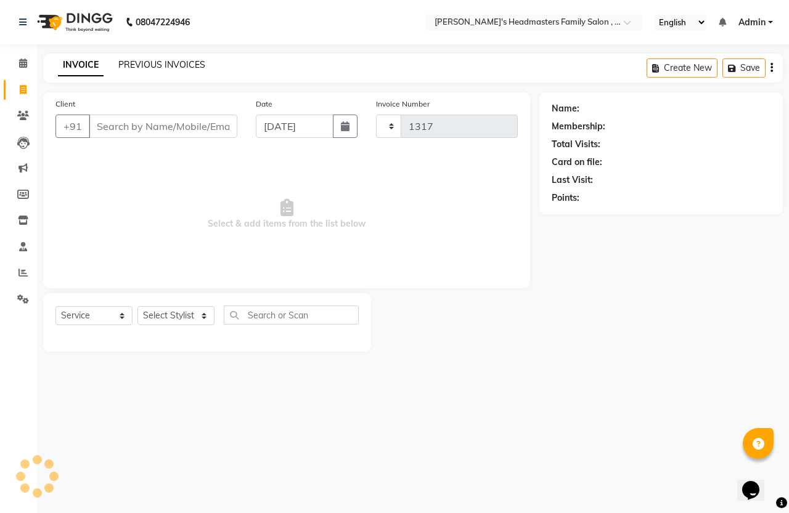
select select "7213"
click at [191, 66] on link "PREVIOUS INVOICES" at bounding box center [161, 64] width 87 height 11
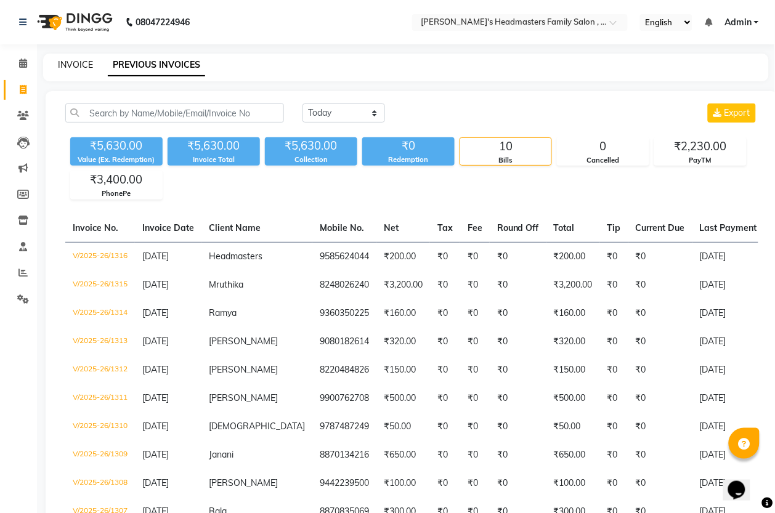
click at [75, 67] on link "INVOICE" at bounding box center [75, 64] width 35 height 11
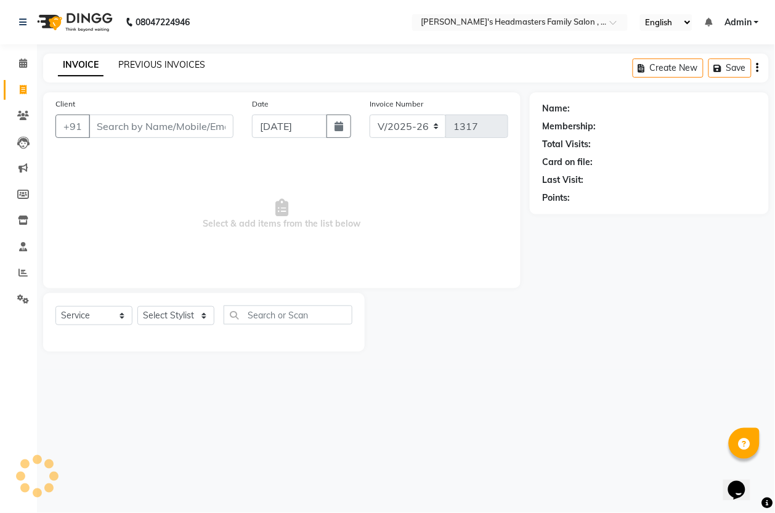
click at [167, 63] on link "PREVIOUS INVOICES" at bounding box center [161, 64] width 87 height 11
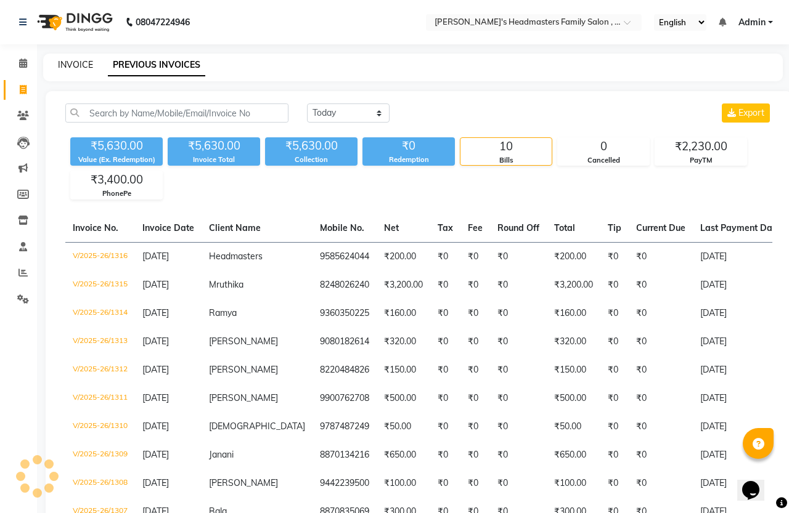
click at [86, 65] on link "INVOICE" at bounding box center [75, 64] width 35 height 11
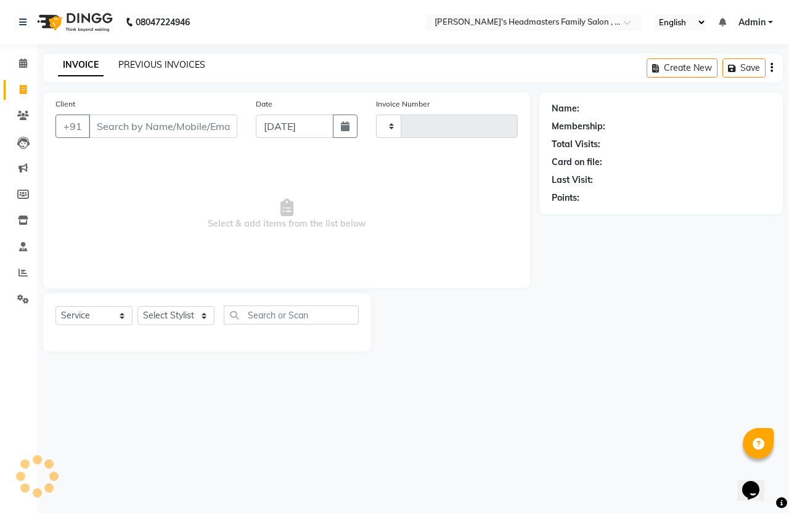
click at [143, 63] on link "PREVIOUS INVOICES" at bounding box center [161, 64] width 87 height 11
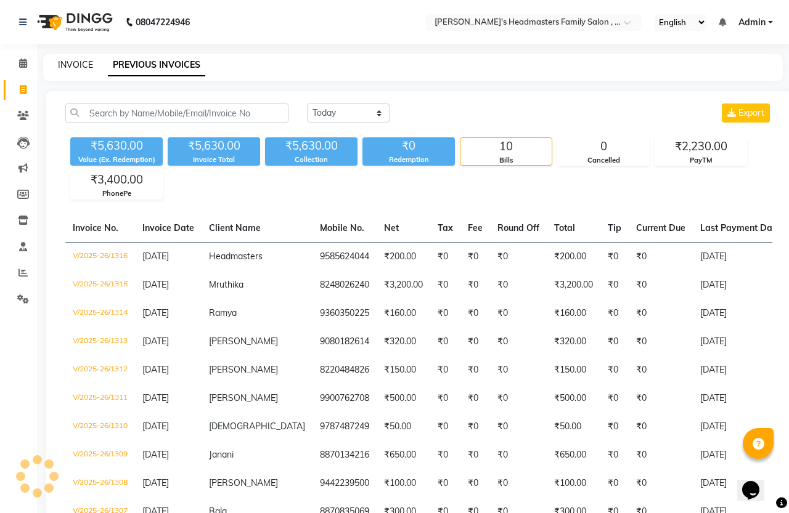
click at [87, 63] on link "INVOICE" at bounding box center [75, 64] width 35 height 11
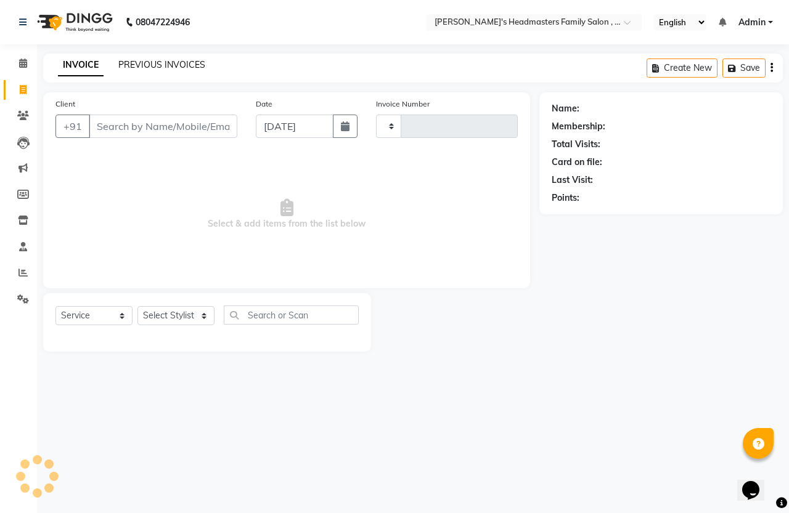
click at [162, 63] on link "PREVIOUS INVOICES" at bounding box center [161, 64] width 87 height 11
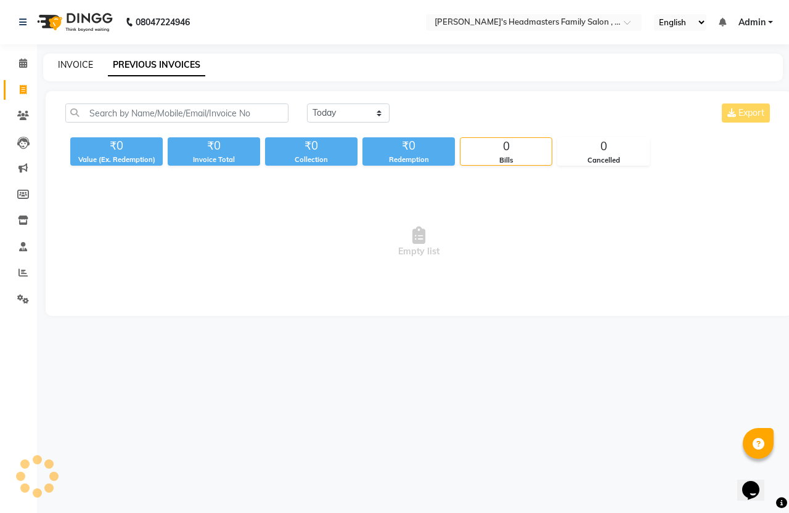
click at [79, 60] on link "INVOICE" at bounding box center [75, 64] width 35 height 11
select select "service"
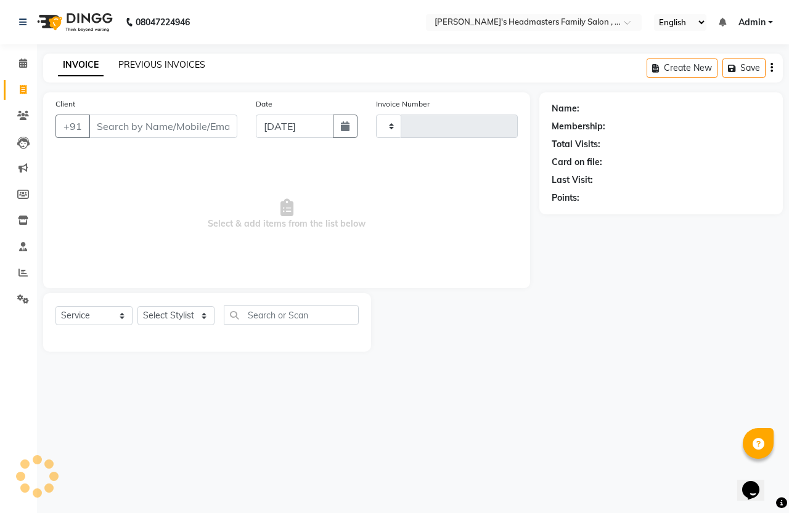
click at [146, 65] on link "PREVIOUS INVOICES" at bounding box center [161, 64] width 87 height 11
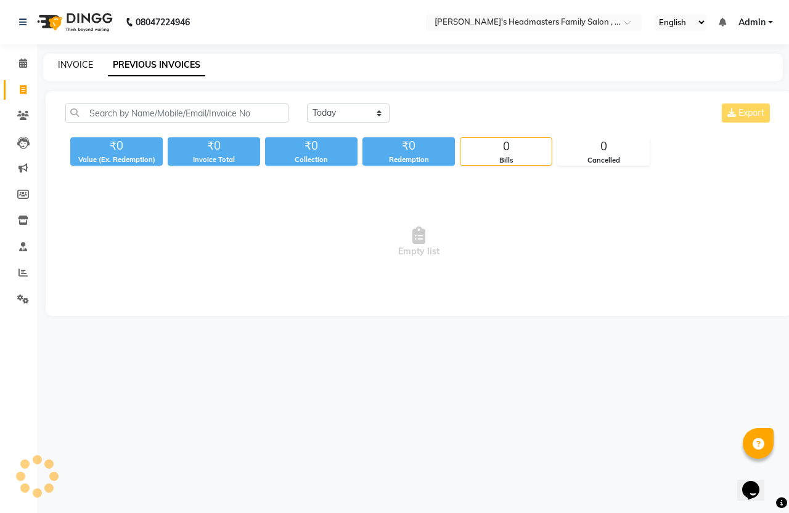
click at [81, 65] on link "INVOICE" at bounding box center [75, 64] width 35 height 11
select select "service"
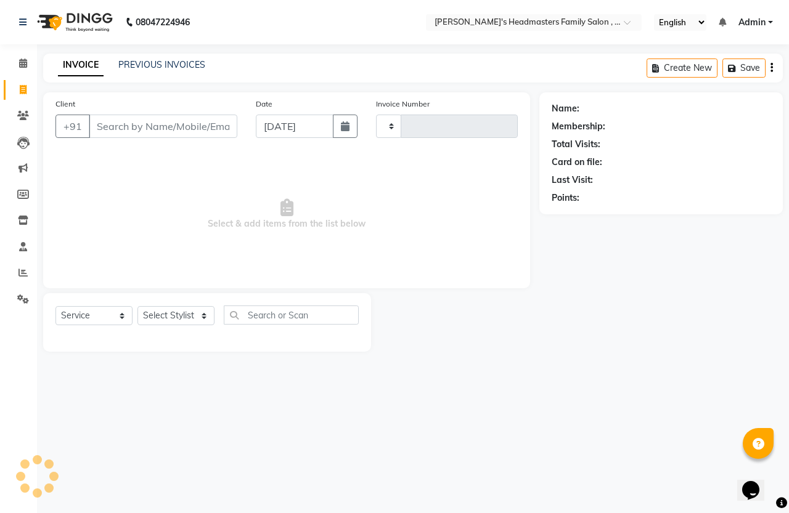
type input "1317"
select select "7213"
click at [22, 94] on span at bounding box center [23, 90] width 22 height 14
select select "service"
select select "7213"
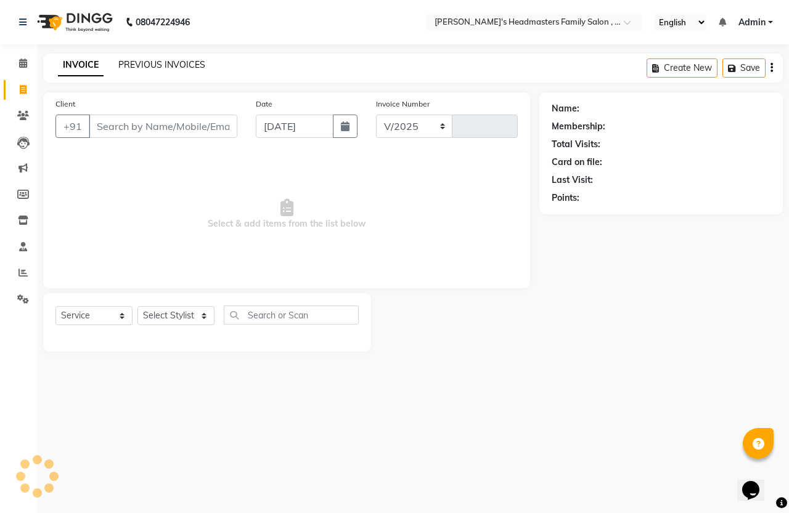
type input "1317"
click at [177, 68] on link "PREVIOUS INVOICES" at bounding box center [161, 64] width 87 height 11
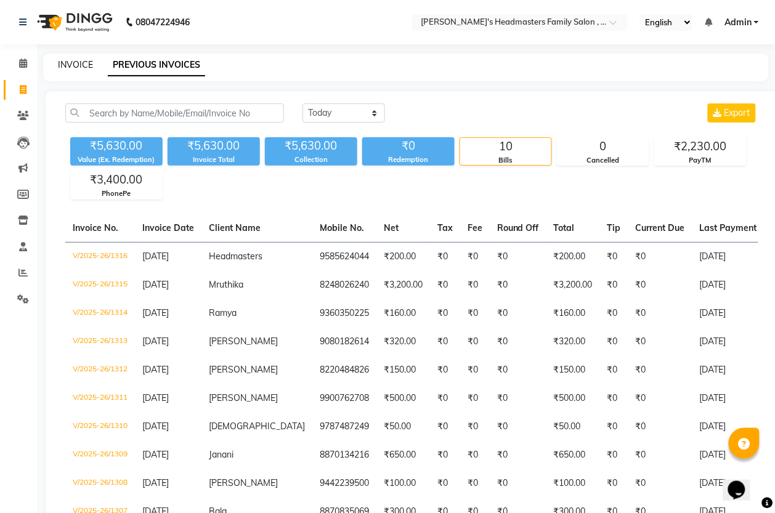
click at [71, 63] on link "INVOICE" at bounding box center [75, 64] width 35 height 11
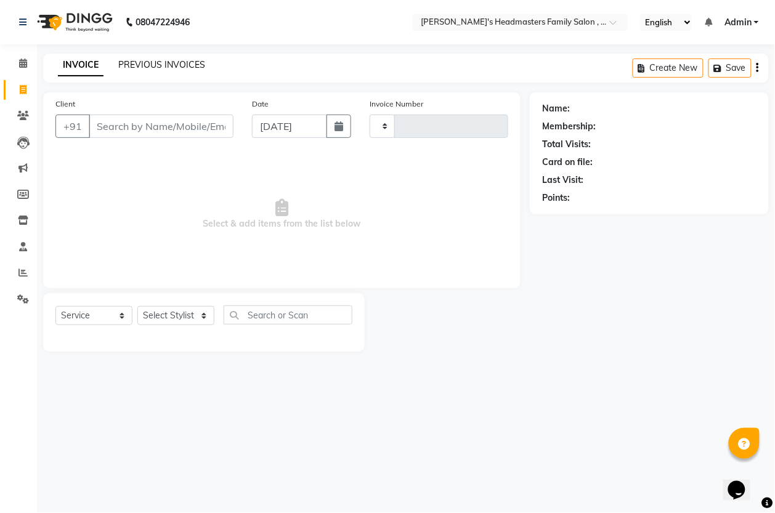
click at [148, 65] on link "PREVIOUS INVOICES" at bounding box center [161, 64] width 87 height 11
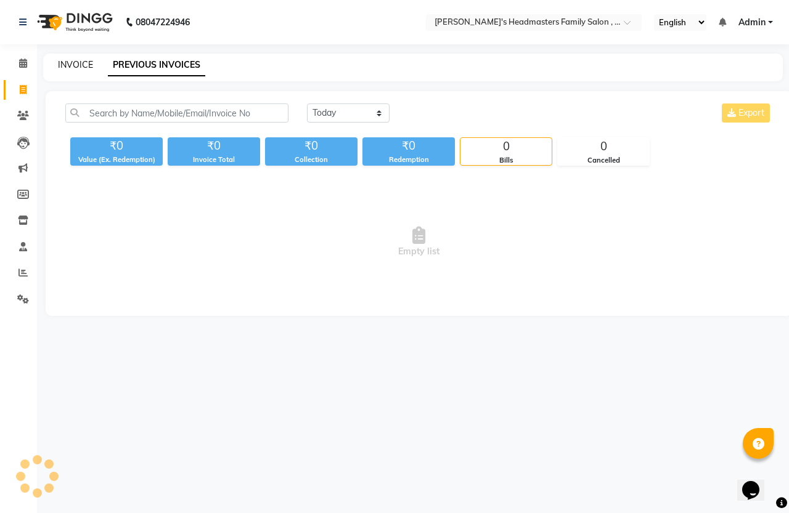
click at [85, 62] on link "INVOICE" at bounding box center [75, 64] width 35 height 11
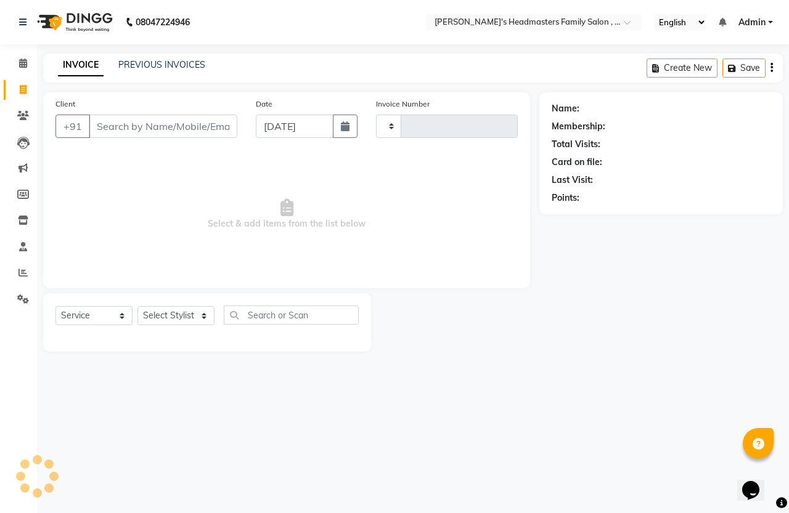
click at [152, 65] on link "PREVIOUS INVOICES" at bounding box center [161, 64] width 87 height 11
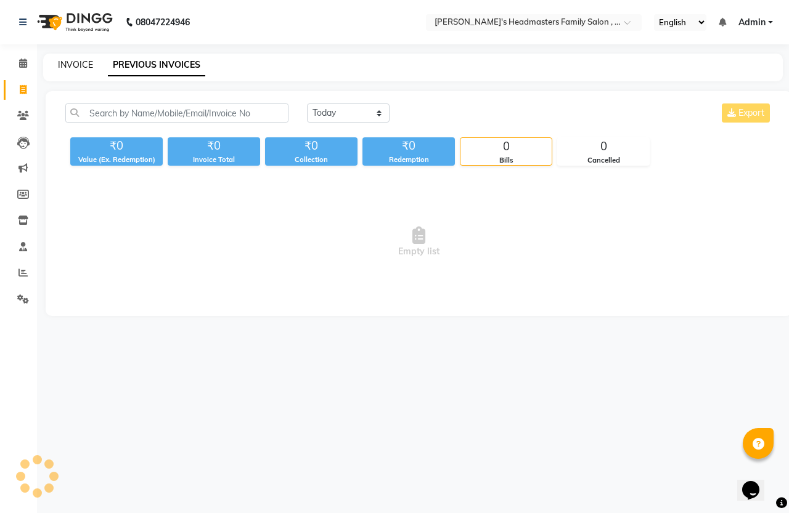
click at [81, 63] on link "INVOICE" at bounding box center [75, 64] width 35 height 11
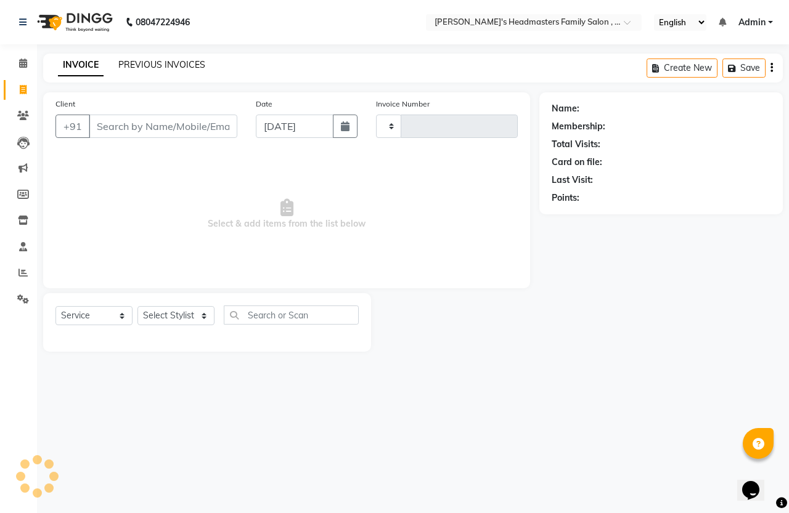
drag, startPoint x: 81, startPoint y: 63, endPoint x: 131, endPoint y: 66, distance: 49.4
click at [131, 66] on link "PREVIOUS INVOICES" at bounding box center [161, 64] width 87 height 11
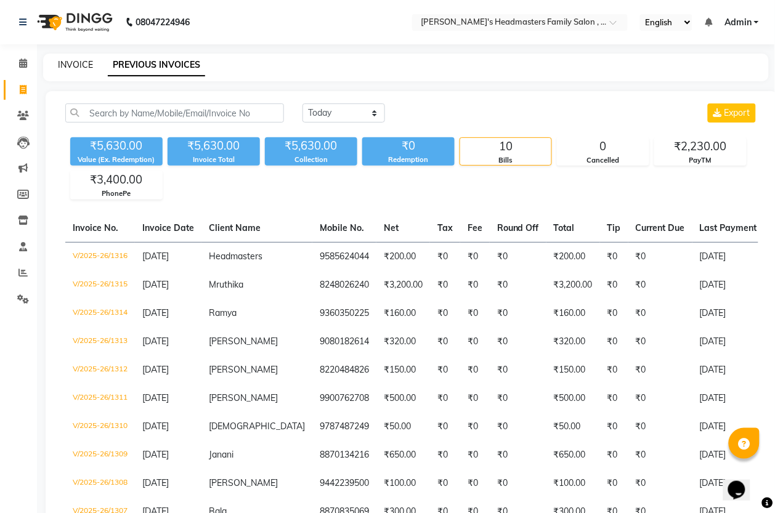
click at [71, 65] on link "INVOICE" at bounding box center [75, 64] width 35 height 11
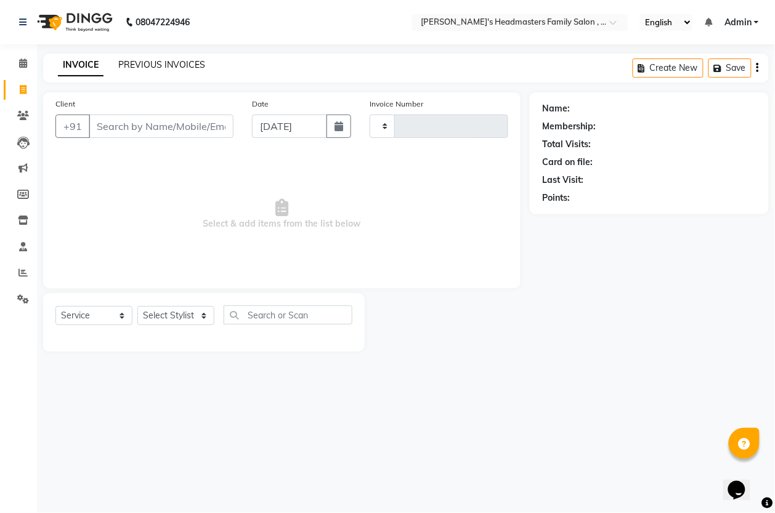
click at [131, 65] on link "PREVIOUS INVOICES" at bounding box center [161, 64] width 87 height 11
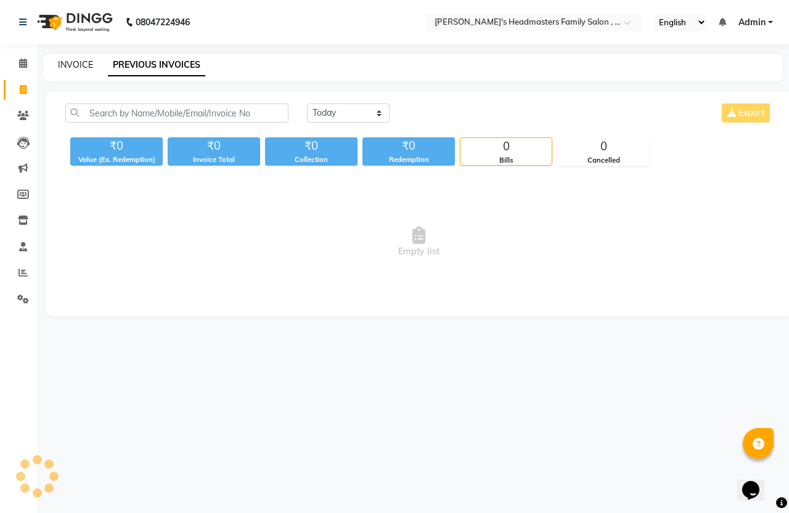
click at [87, 65] on link "INVOICE" at bounding box center [75, 64] width 35 height 11
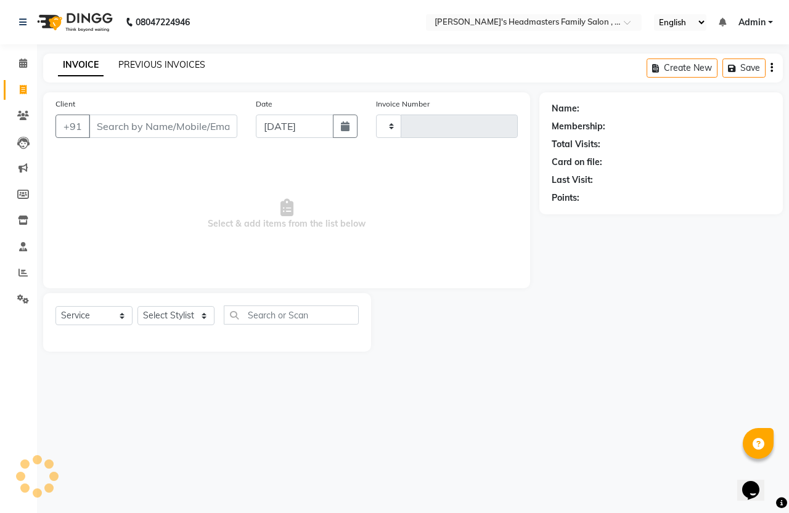
click at [149, 65] on link "PREVIOUS INVOICES" at bounding box center [161, 64] width 87 height 11
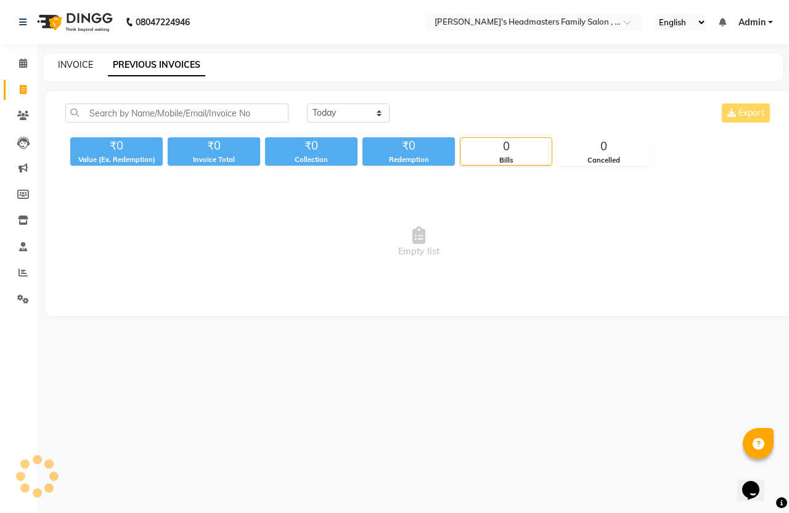
click at [82, 66] on link "INVOICE" at bounding box center [75, 64] width 35 height 11
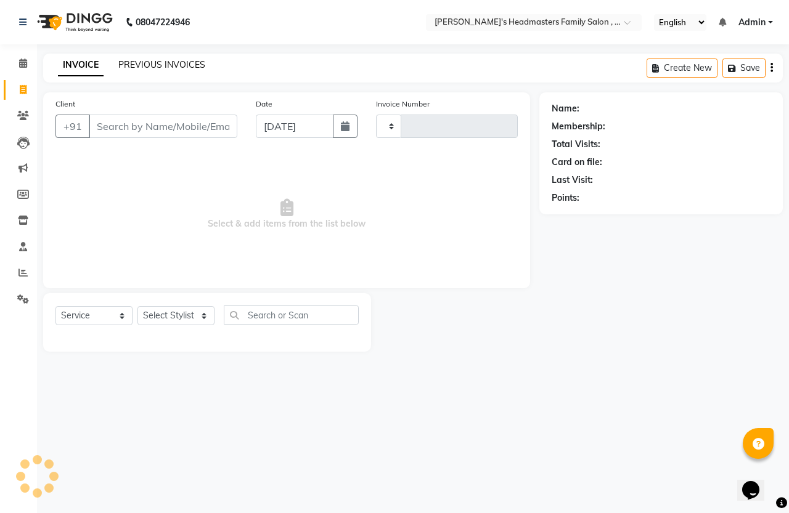
click at [140, 65] on link "PREVIOUS INVOICES" at bounding box center [161, 64] width 87 height 11
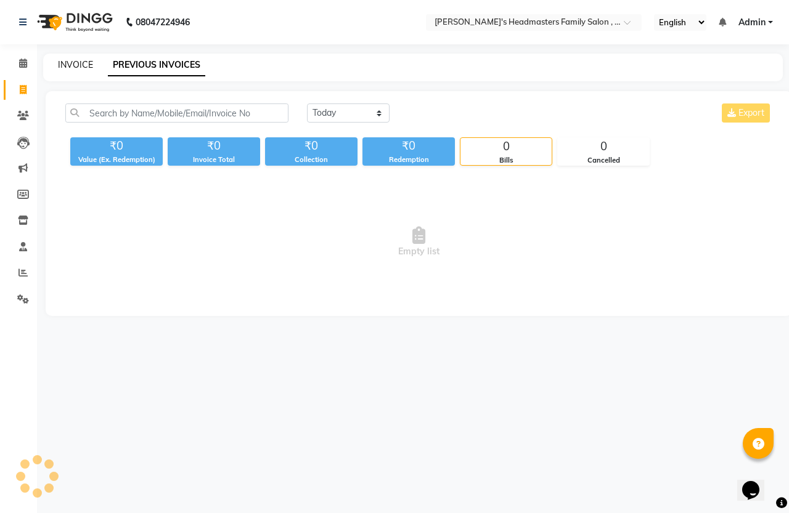
click at [88, 65] on link "INVOICE" at bounding box center [75, 64] width 35 height 11
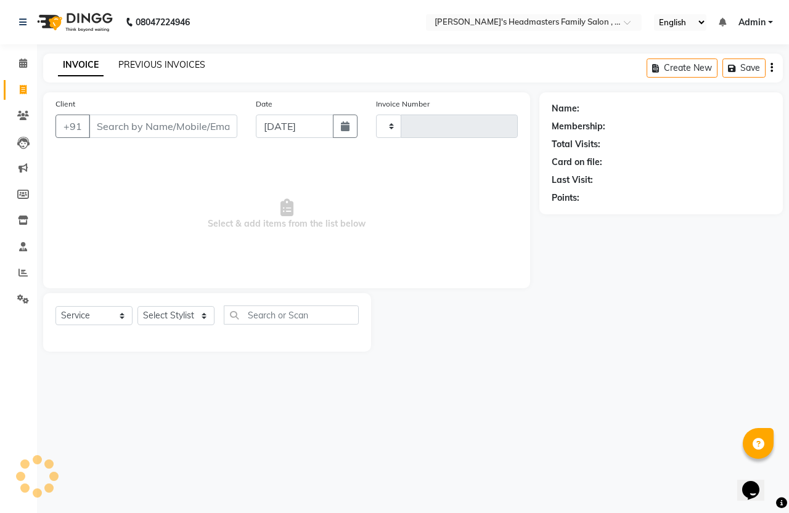
click at [129, 63] on link "PREVIOUS INVOICES" at bounding box center [161, 64] width 87 height 11
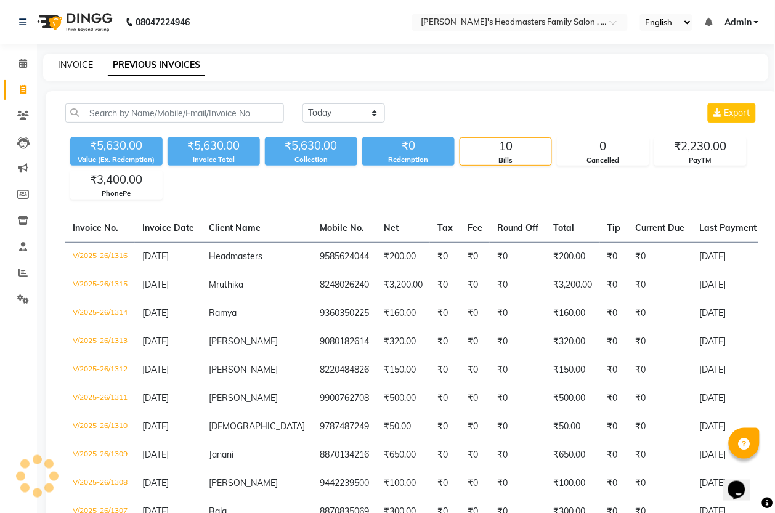
click at [81, 59] on link "INVOICE" at bounding box center [75, 64] width 35 height 11
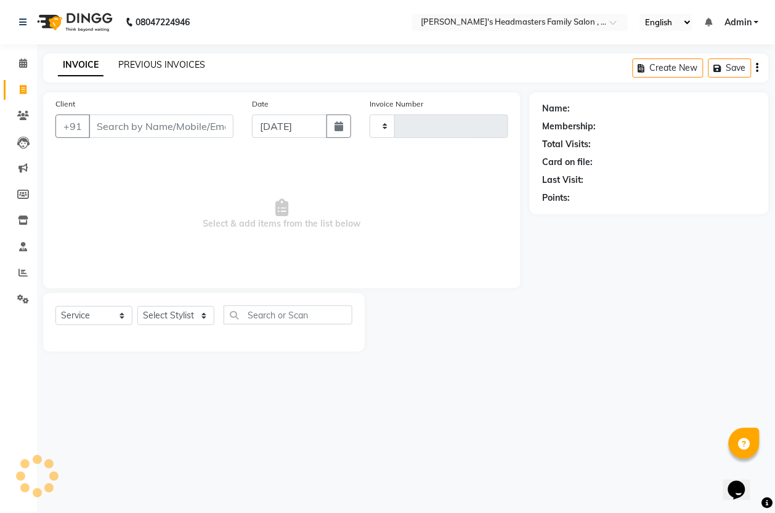
click at [122, 65] on link "PREVIOUS INVOICES" at bounding box center [161, 64] width 87 height 11
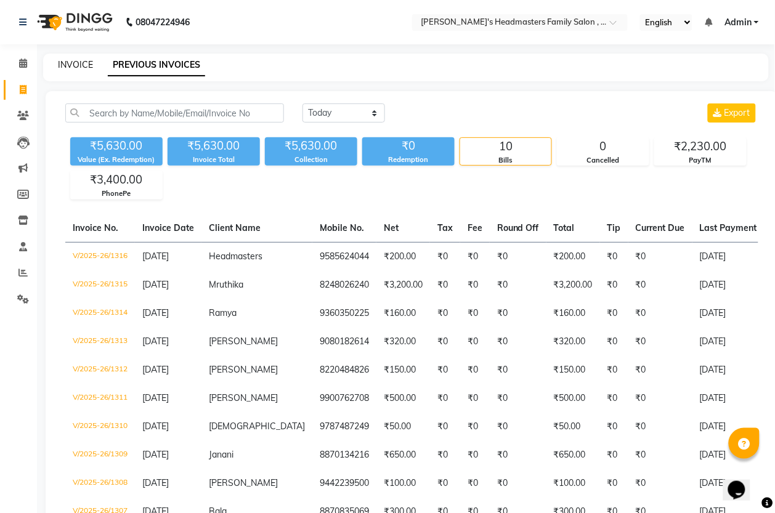
click at [79, 66] on link "INVOICE" at bounding box center [75, 64] width 35 height 11
select select "service"
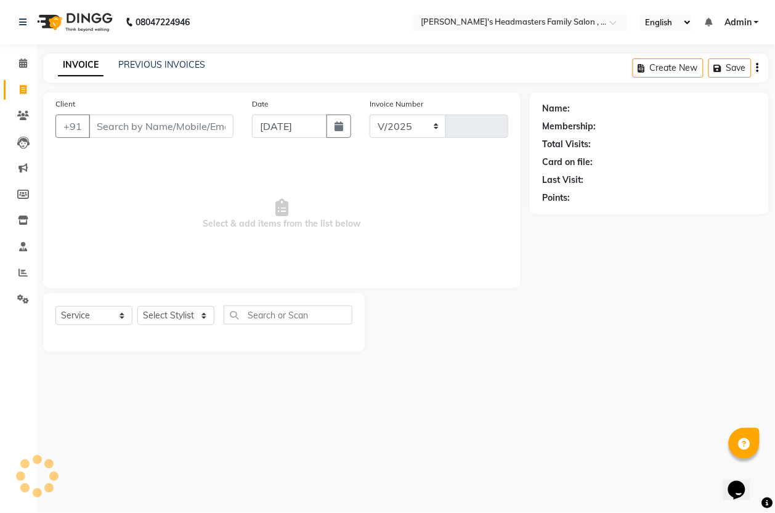
select select "7213"
type input "1317"
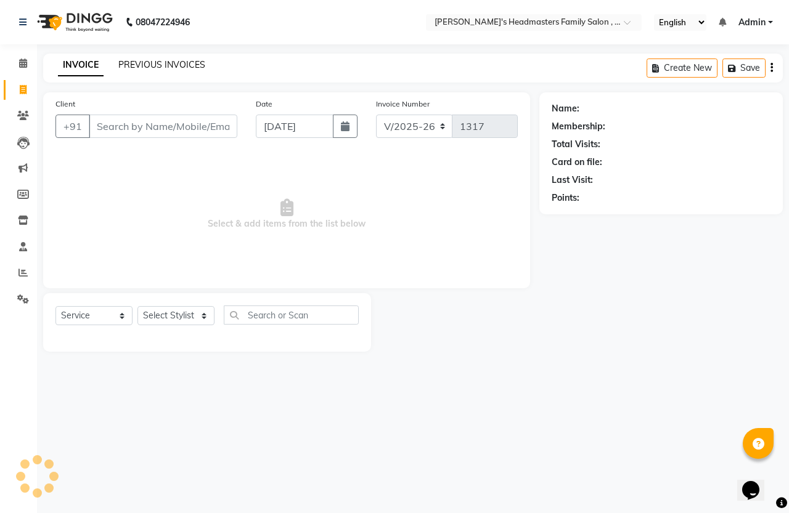
click at [145, 66] on link "PREVIOUS INVOICES" at bounding box center [161, 64] width 87 height 11
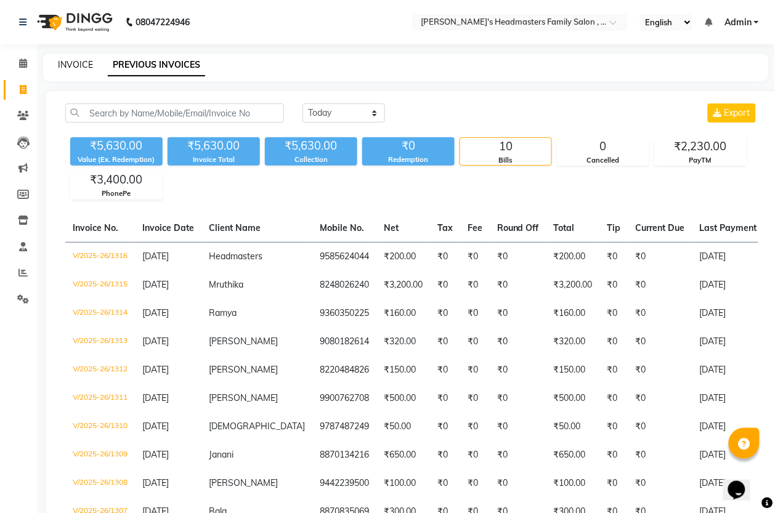
click at [85, 65] on link "INVOICE" at bounding box center [75, 64] width 35 height 11
select select "service"
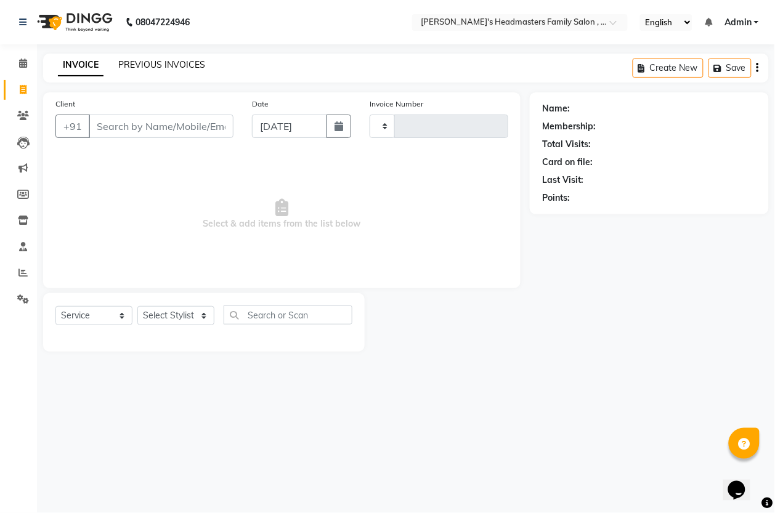
type input "1317"
select select "7213"
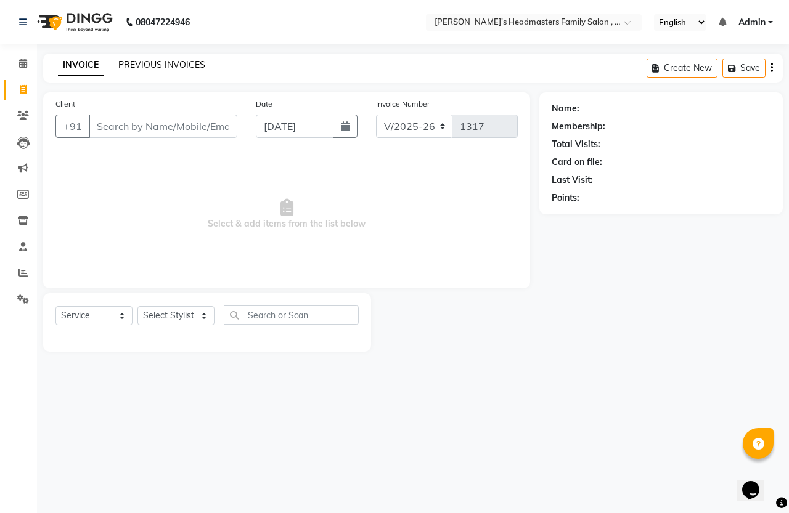
click at [131, 66] on link "PREVIOUS INVOICES" at bounding box center [161, 64] width 87 height 11
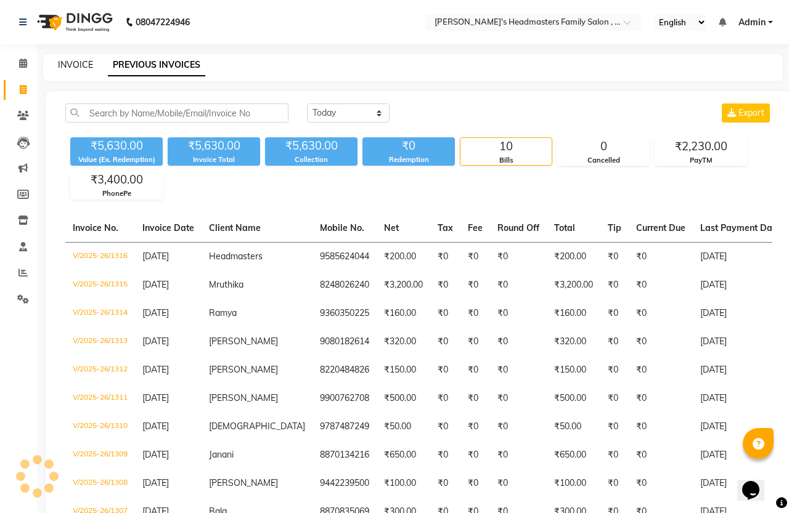
click at [67, 63] on link "INVOICE" at bounding box center [75, 64] width 35 height 11
select select "service"
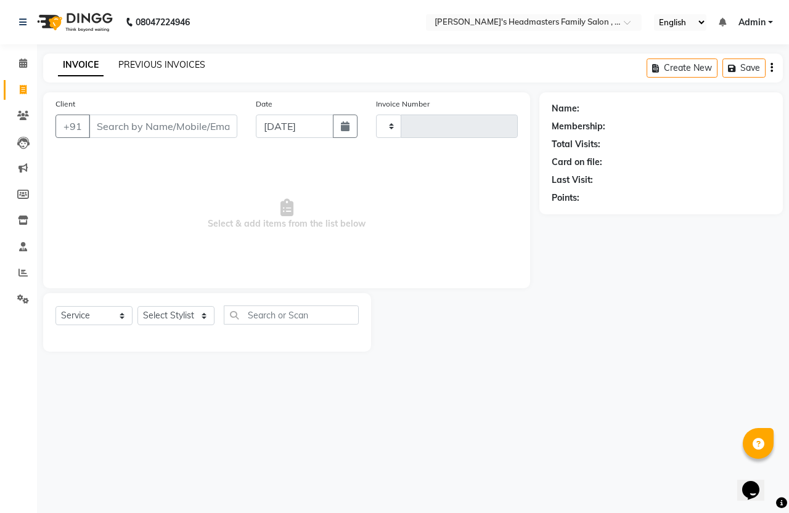
type input "1317"
select select "7213"
click at [124, 65] on link "PREVIOUS INVOICES" at bounding box center [161, 64] width 87 height 11
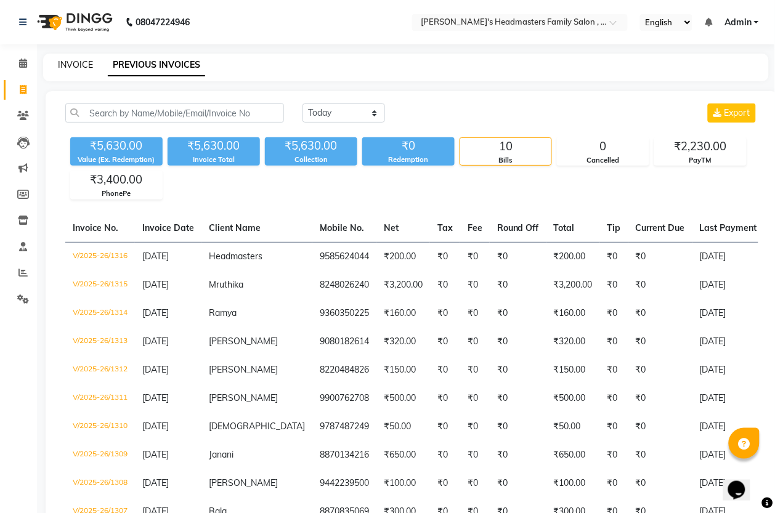
click at [81, 60] on link "INVOICE" at bounding box center [75, 64] width 35 height 11
select select "service"
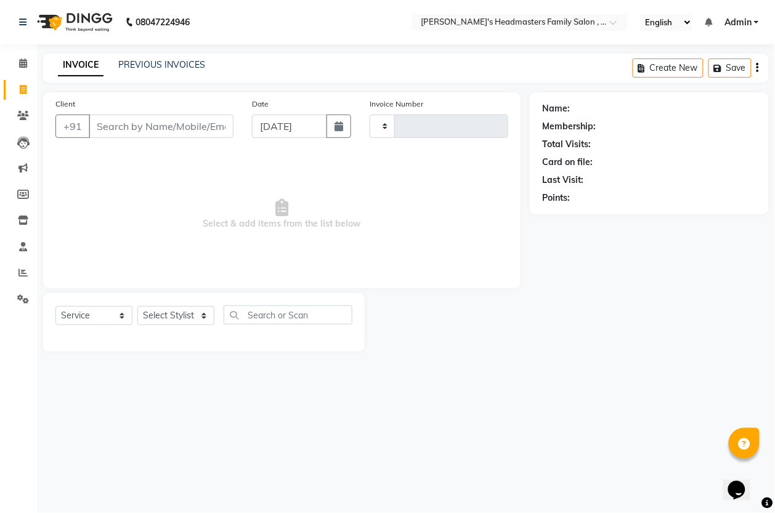
type input "1317"
select select "7213"
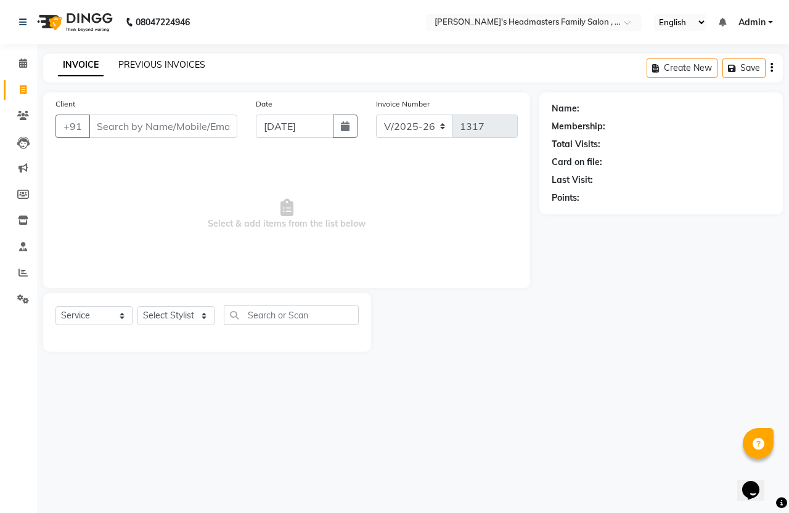
click at [148, 63] on link "PREVIOUS INVOICES" at bounding box center [161, 64] width 87 height 11
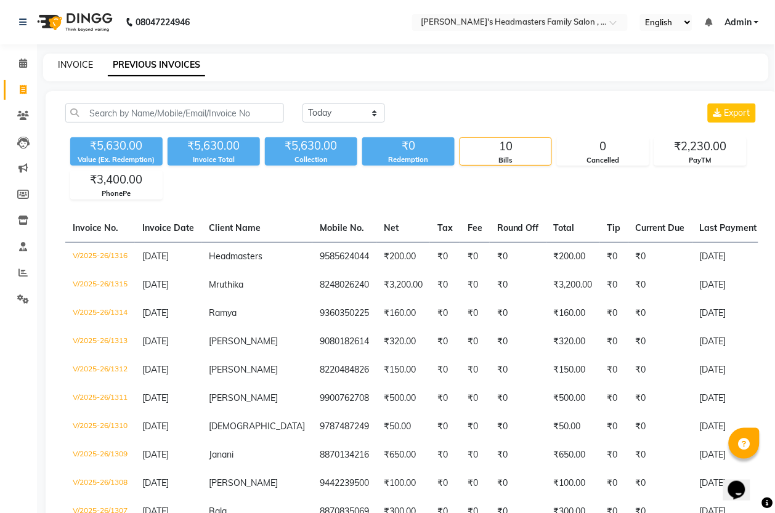
click at [87, 63] on link "INVOICE" at bounding box center [75, 64] width 35 height 11
select select "service"
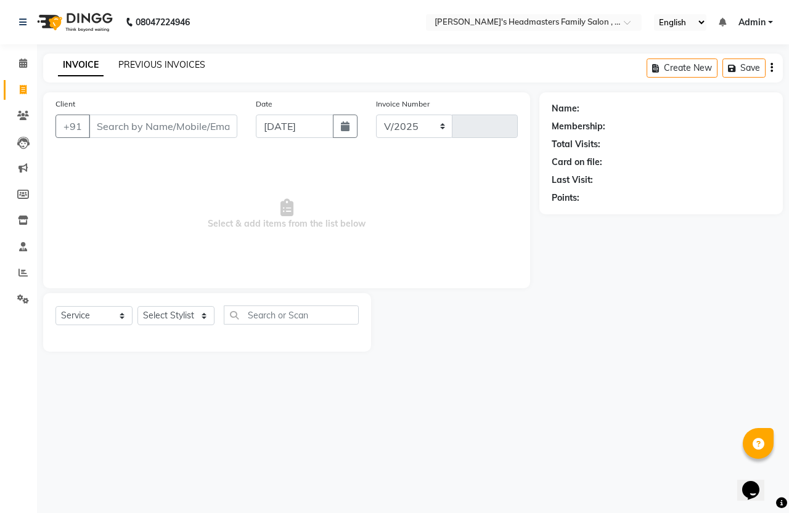
select select "7213"
type input "1317"
click at [130, 63] on link "PREVIOUS INVOICES" at bounding box center [161, 64] width 87 height 11
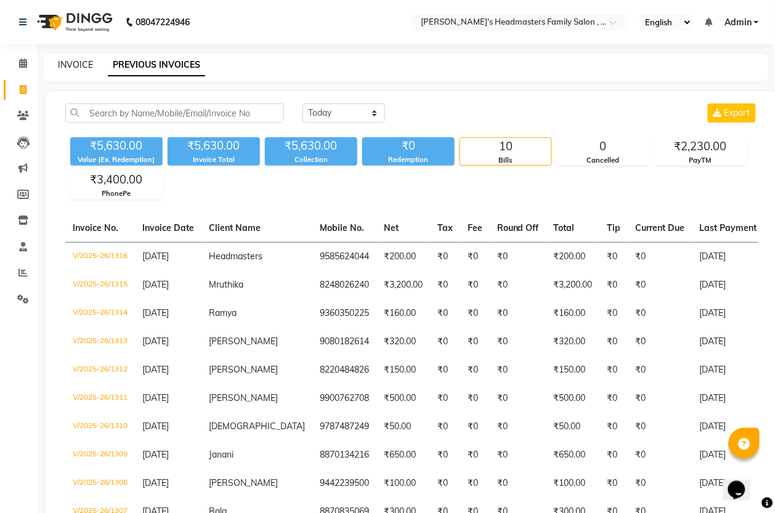
click at [87, 65] on link "INVOICE" at bounding box center [75, 64] width 35 height 11
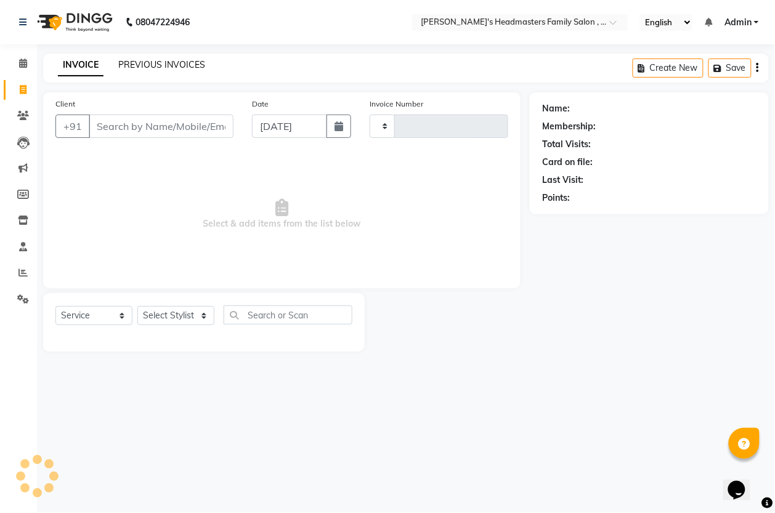
click at [140, 65] on link "PREVIOUS INVOICES" at bounding box center [161, 64] width 87 height 11
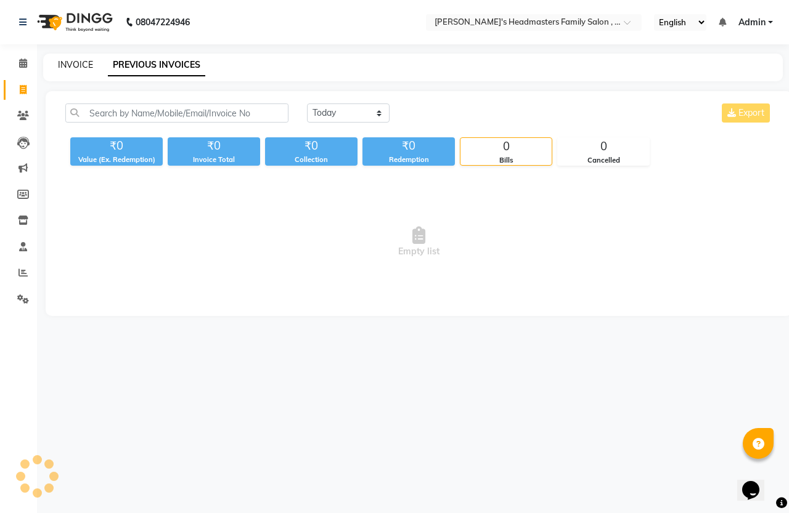
click at [74, 62] on link "INVOICE" at bounding box center [75, 64] width 35 height 11
select select "service"
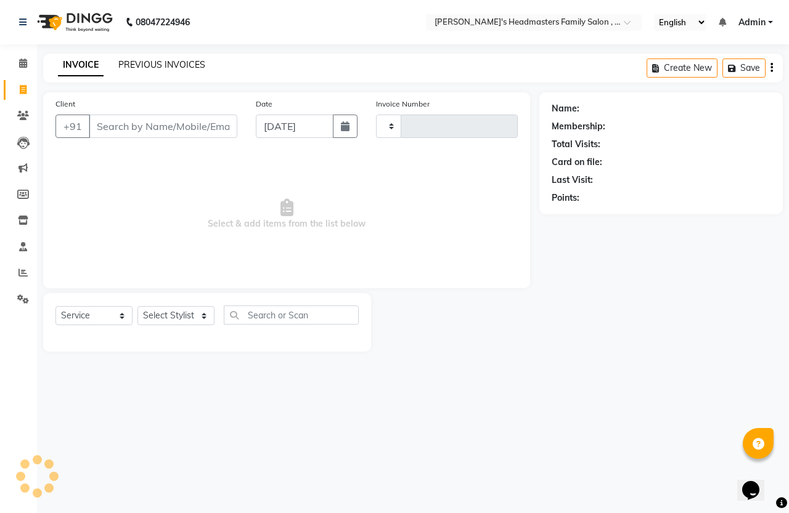
click at [118, 63] on link "PREVIOUS INVOICES" at bounding box center [161, 64] width 87 height 11
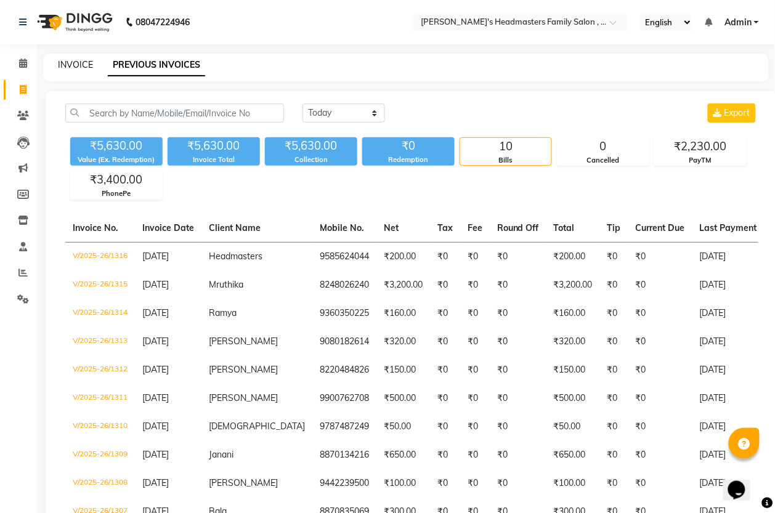
click at [77, 63] on link "INVOICE" at bounding box center [75, 64] width 35 height 11
select select "service"
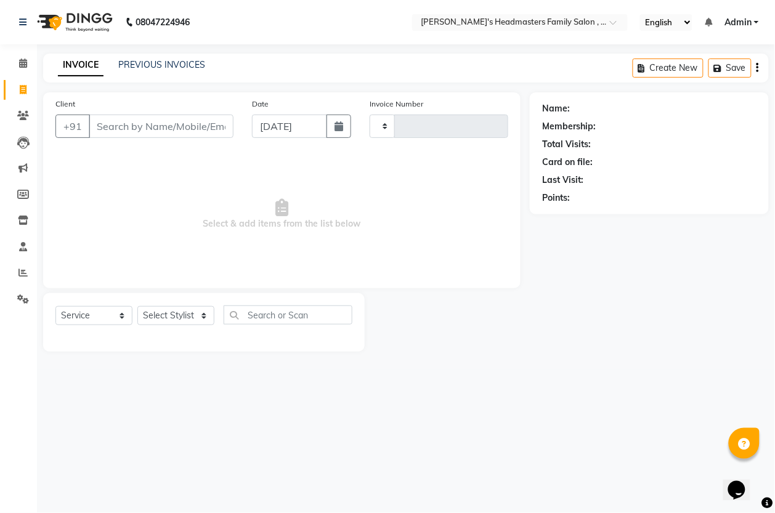
type input "1317"
select select "7213"
drag, startPoint x: 113, startPoint y: 59, endPoint x: 123, endPoint y: 63, distance: 11.1
click at [113, 59] on div "INVOICE PREVIOUS INVOICES" at bounding box center [124, 65] width 162 height 13
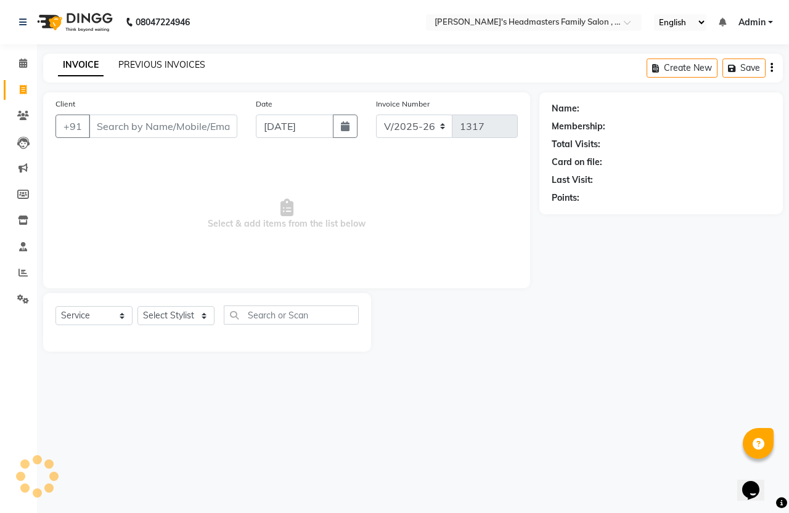
click at [123, 63] on link "PREVIOUS INVOICES" at bounding box center [161, 64] width 87 height 11
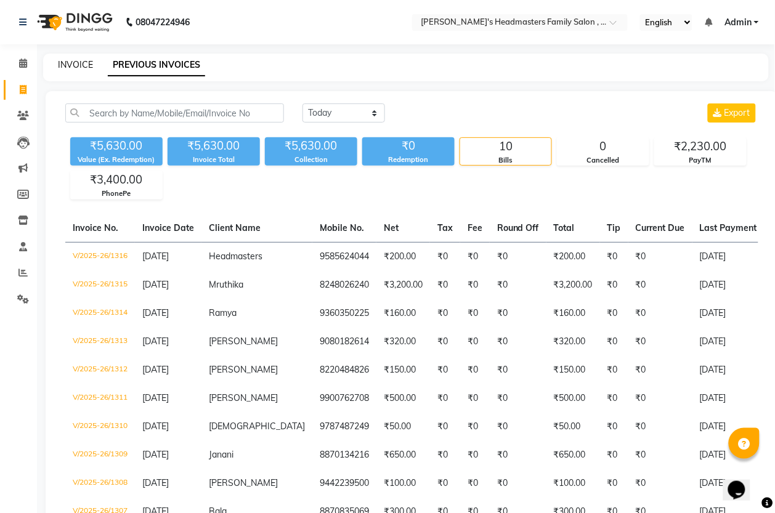
click at [66, 62] on link "INVOICE" at bounding box center [75, 64] width 35 height 11
select select "service"
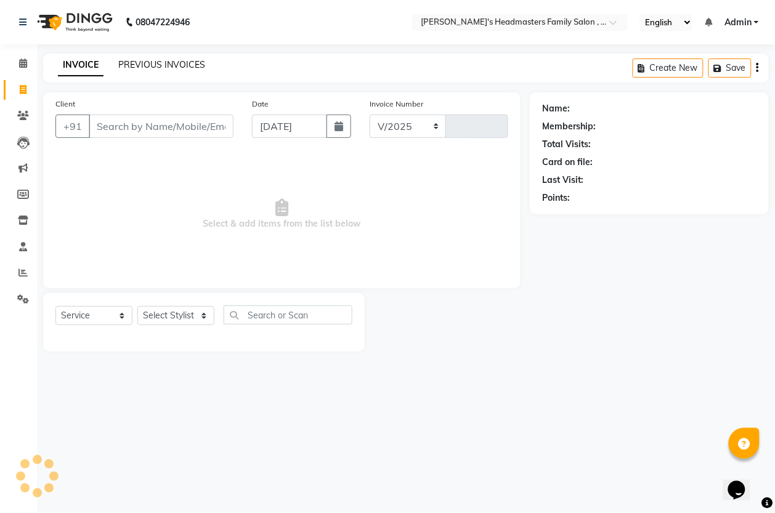
select select "7213"
type input "1317"
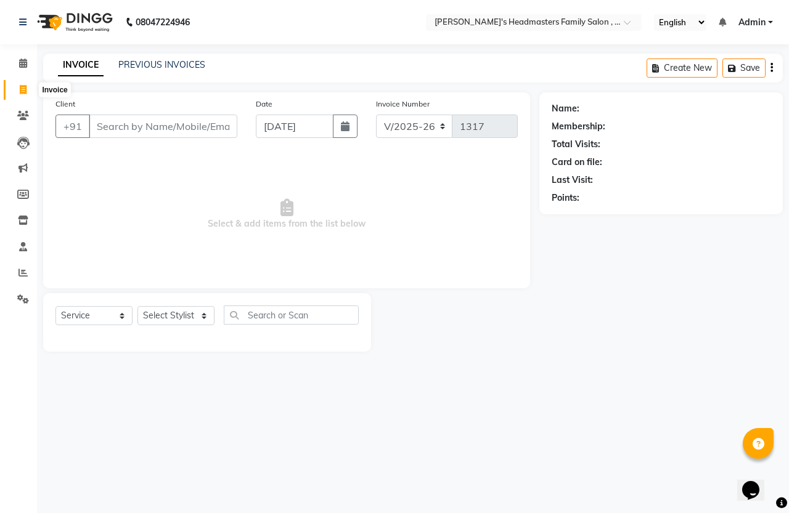
click at [23, 87] on icon at bounding box center [23, 89] width 7 height 9
select select "service"
select select "7213"
type input "1317"
click at [176, 66] on link "PREVIOUS INVOICES" at bounding box center [161, 64] width 87 height 11
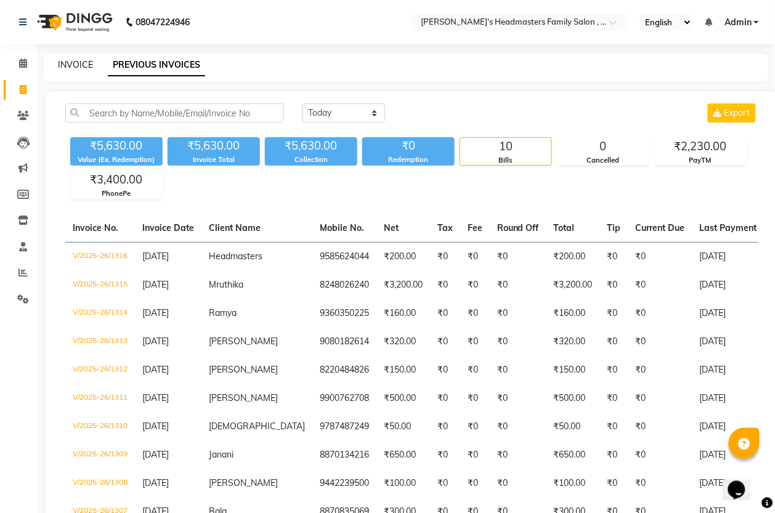
click at [81, 63] on link "INVOICE" at bounding box center [75, 64] width 35 height 11
select select "service"
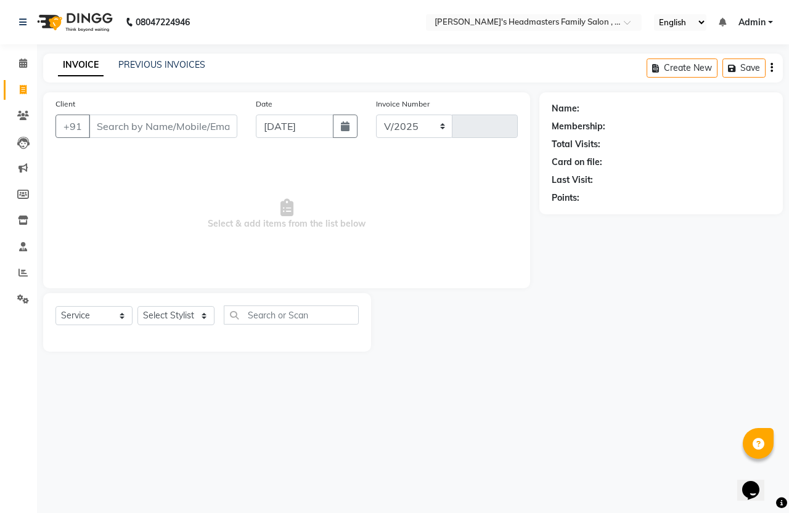
select select "7213"
type input "1317"
click at [26, 90] on span at bounding box center [23, 90] width 22 height 14
select select "service"
select select "7213"
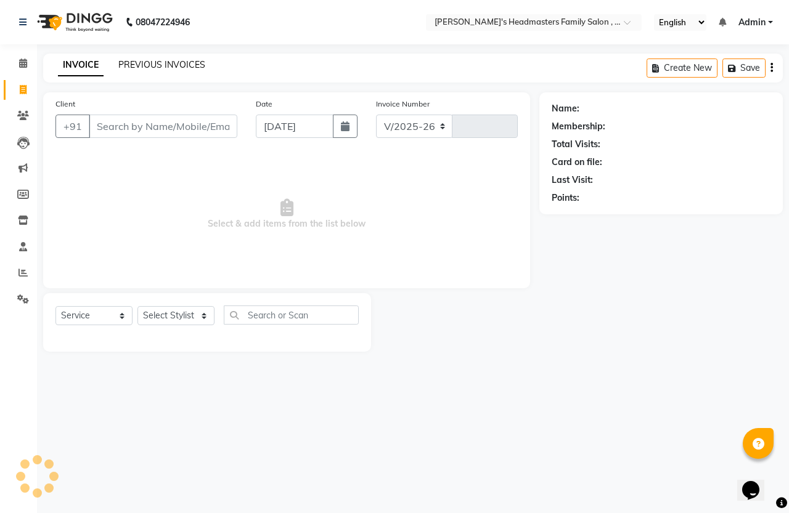
type input "1317"
click at [164, 66] on link "PREVIOUS INVOICES" at bounding box center [161, 64] width 87 height 11
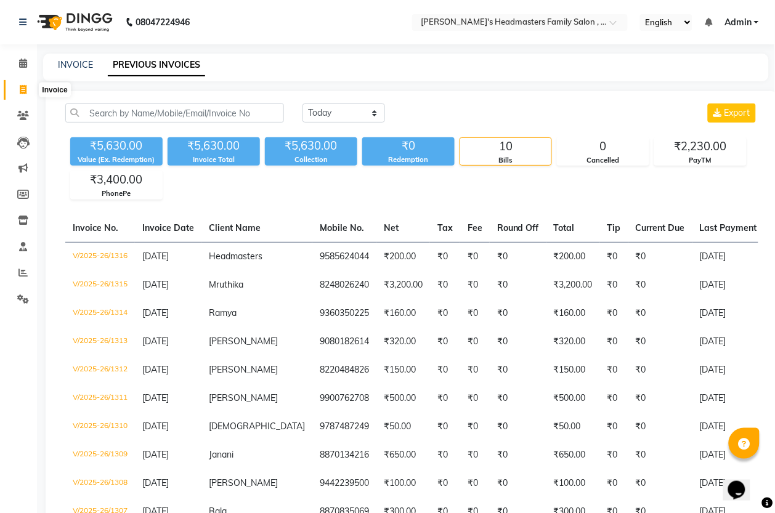
click at [26, 88] on icon at bounding box center [23, 89] width 7 height 9
select select "service"
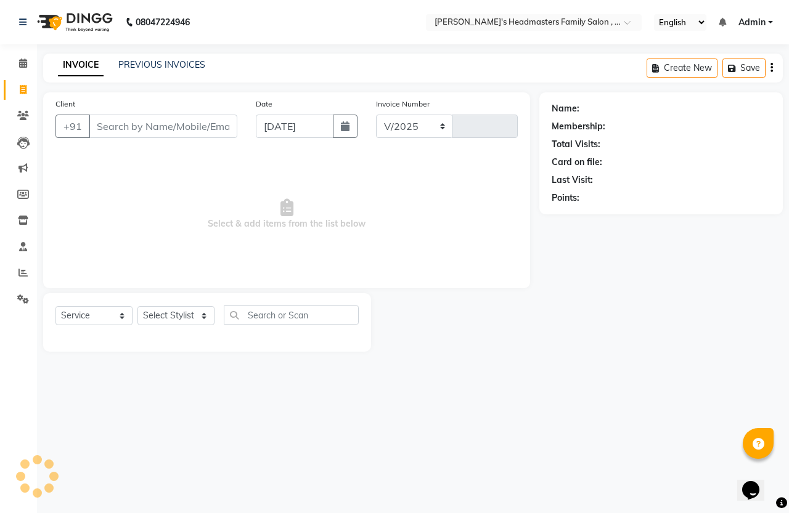
select select "7213"
type input "1317"
